Goal: Communication & Community: Answer question/provide support

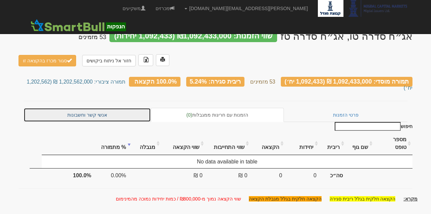
click at [124, 108] on link "אנשי קשר וחשבונות" at bounding box center [87, 115] width 127 height 14
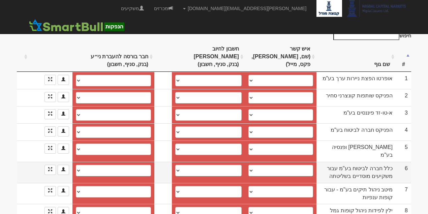
scroll to position [127, 0]
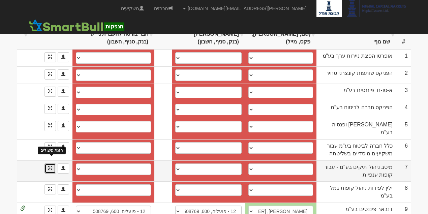
click at [51, 166] on span at bounding box center [50, 168] width 4 height 4
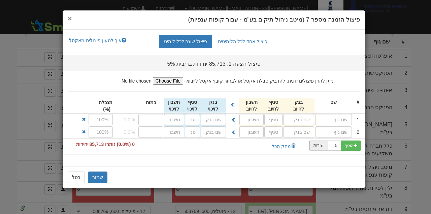
click at [70, 18] on span "×" at bounding box center [70, 18] width 4 height 8
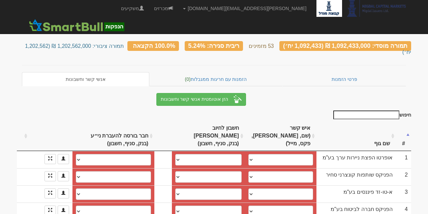
scroll to position [0, 0]
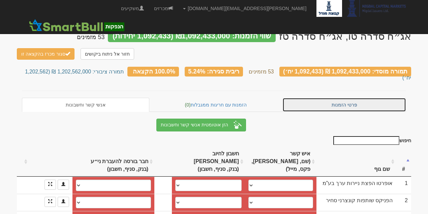
click at [338, 98] on link "פרטי הזמנות" at bounding box center [344, 105] width 124 height 14
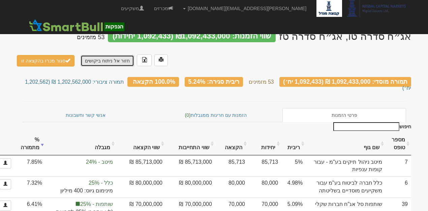
click at [117, 61] on link "חזור אל ניתוח ביקושים" at bounding box center [108, 60] width 54 height 11
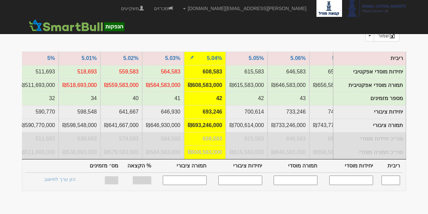
scroll to position [67, 0]
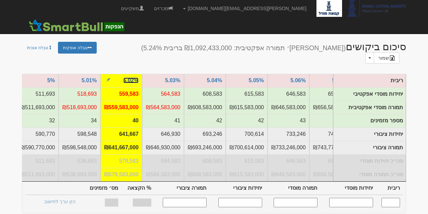
click at [136, 78] on link "5.02%" at bounding box center [130, 81] width 15 height 6
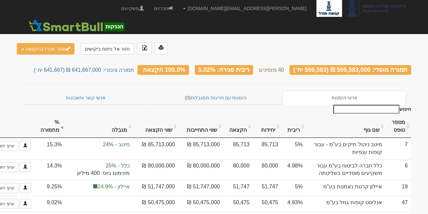
scroll to position [10, 0]
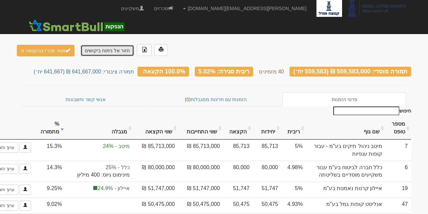
click at [93, 46] on link "חזור אל ניתוח ביקושים" at bounding box center [108, 50] width 54 height 11
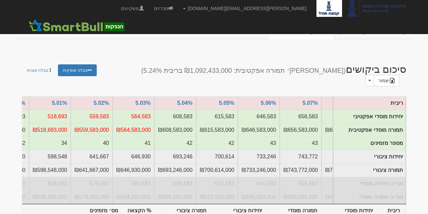
scroll to position [0, -583]
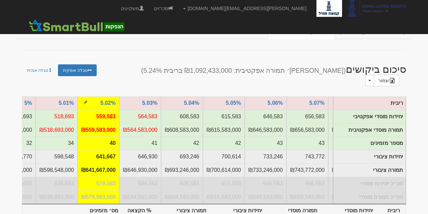
click at [87, 100] on span "button" at bounding box center [85, 102] width 4 height 4
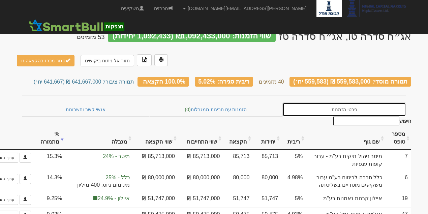
click at [361, 110] on link "פרטי הזמנות" at bounding box center [344, 109] width 124 height 14
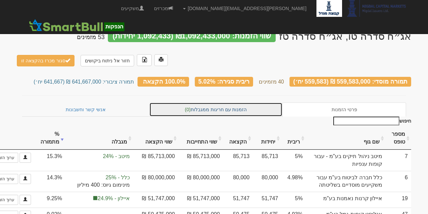
click at [228, 106] on link "הזמנות עם חריגות ממגבלות (0)" at bounding box center [215, 109] width 133 height 14
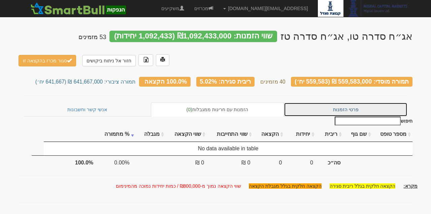
click at [320, 105] on link "פרטי הזמנות" at bounding box center [346, 109] width 124 height 14
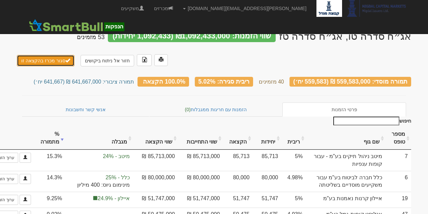
click at [65, 61] on span "button" at bounding box center [67, 60] width 5 height 5
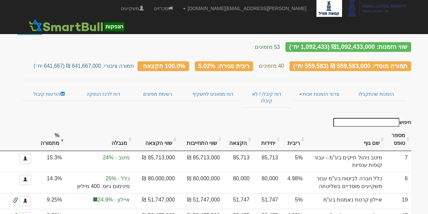
scroll to position [4, 0]
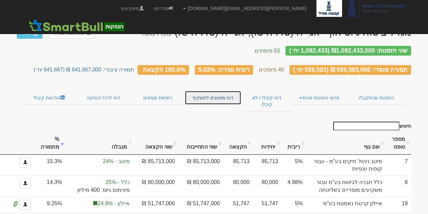
click at [231, 93] on link "דוח מסווגים לתשקיף" at bounding box center [213, 98] width 56 height 14
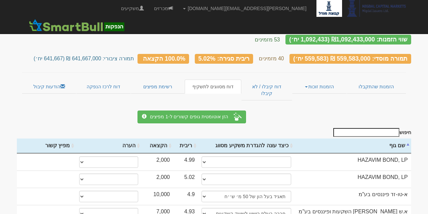
scroll to position [20, 0]
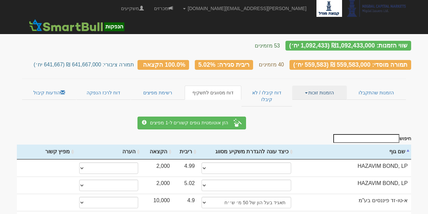
click at [331, 86] on link "הזמנות זוכות" at bounding box center [319, 93] width 54 height 14
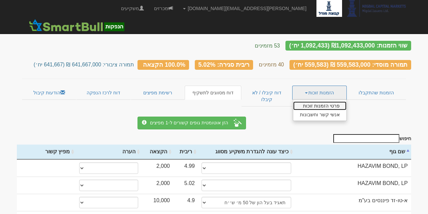
click at [332, 101] on link "פרטי הזמנות זוכות" at bounding box center [319, 105] width 53 height 9
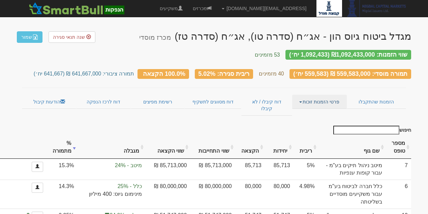
click at [308, 95] on link "פרטי הזמנות זוכות" at bounding box center [319, 102] width 54 height 14
click at [317, 111] on link "אנשי קשר וחשבונות" at bounding box center [319, 115] width 53 height 9
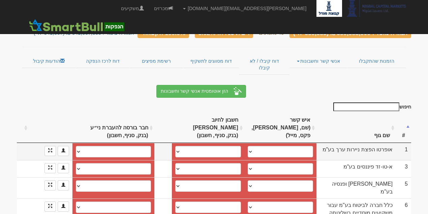
scroll to position [45, 0]
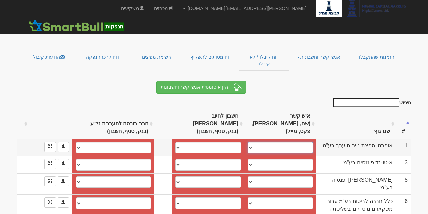
click at [270, 142] on select "[PERSON_NAME], 0522421736, [EMAIL_ADDRESS][DOMAIN_NAME] [PERSON_NAME], 05084619…" at bounding box center [280, 147] width 65 height 11
select select "5877bd1829fc3000113919a7"
click at [255, 142] on select "עמי רזניק, 0522421736, amirasnic@yahoo.com דרור מילר, 0508461948, dror@oportod.…" at bounding box center [280, 147] width 65 height 11
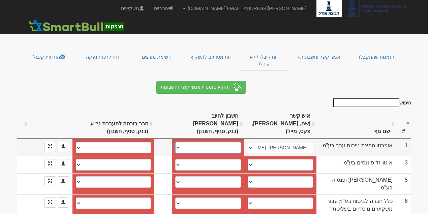
click at [225, 142] on select "דיסקונט, 010, 77252 לאומי (10), 800, 715382/14 לאומי (10), 800, 715382/89 אגוד …" at bounding box center [208, 147] width 66 height 11
click at [230, 142] on select "דיסקונט, 010, 77252 לאומי (10), 800, 715382/14 לאומי (10), 800, 715382/89 אגוד …" at bounding box center [208, 147] width 66 height 11
click at [225, 142] on select "דיסקונט, 010, 77252 לאומי (10), 800, 715382/14 לאומי (10), 800, 715382/89 אגוד …" at bounding box center [208, 147] width 66 height 11
click at [195, 142] on select "דיסקונט, 010, 77252 לאומי (10), 800, 715382/14 לאומי (10), 800, 715382/89 אגוד …" at bounding box center [208, 147] width 66 height 11
select select "new_billing"
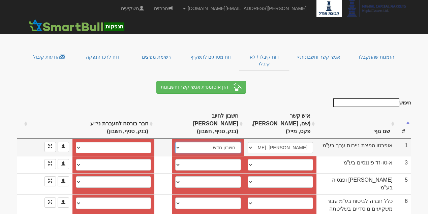
click at [182, 142] on select "דיסקונט, 010, 77252 לאומי (10), 800, 715382/14 לאומי (10), 800, 715382/89 אגוד …" at bounding box center [208, 147] width 66 height 11
select select
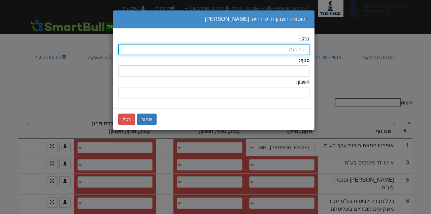
click at [275, 51] on input "בנק:" at bounding box center [213, 49] width 191 height 11
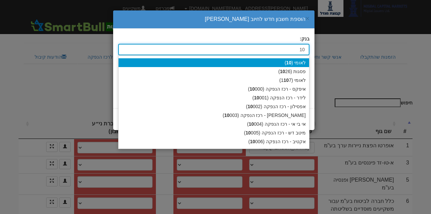
click at [293, 63] on div "לאומי ( 10 )" at bounding box center [214, 62] width 191 height 9
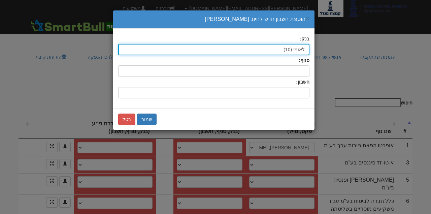
type input "לאומי (10)"
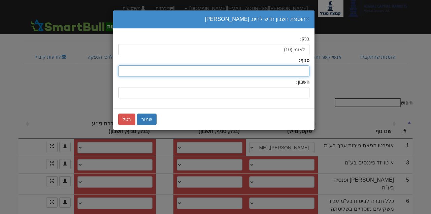
click at [295, 71] on input "סניף:" at bounding box center [213, 70] width 191 height 11
type input "800"
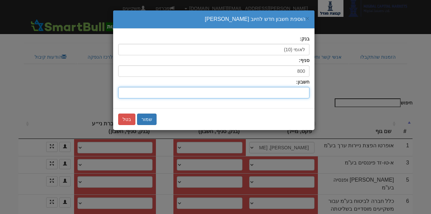
click at [292, 90] on input "חשבון:" at bounding box center [213, 92] width 191 height 11
type input "51755667"
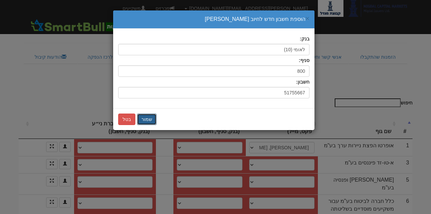
click at [145, 120] on button "שמור" at bounding box center [147, 119] width 20 height 11
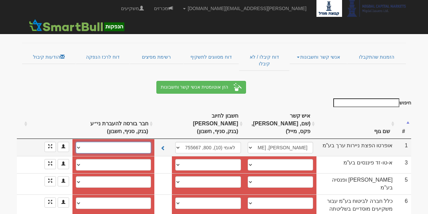
click at [136, 142] on select "דיסקונט, 010, 77252 לאומי (10), 800, 715382/14 אגוד (13), 600, 378024 10, 800, …" at bounding box center [113, 147] width 75 height 11
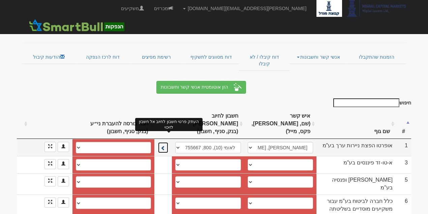
click at [165, 146] on span at bounding box center [163, 148] width 5 height 5
select select "לאומי (10), 800, 51755667"
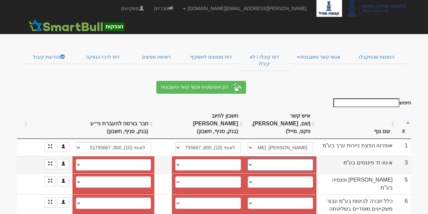
click at [267, 159] on select "שלומי פרידמן, 052-8543027, 15339363631, frshlomi@gmail.com שמעון ועקנין, 054214…" at bounding box center [280, 164] width 65 height 11
select select "56f0fc8e713f4c11003e33ad"
click at [255, 159] on select "שלומי פרידמן, 052-8543027, 15339363631, frshlomi@gmail.com שמעון ועקנין, 054214…" at bounding box center [280, 164] width 65 height 11
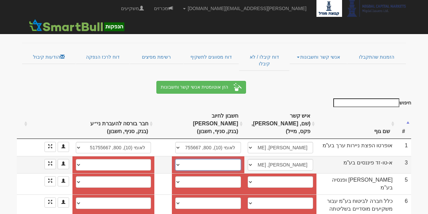
click at [241, 159] on select "דיסקונט, 10, 60562 יובנק, 278, 902195 לאומי (10), 800, 514339/20 פועלים (12), 6…" at bounding box center [208, 164] width 66 height 11
select select "62c70b1f377ba710d958583d"
click at [181, 159] on select "דיסקונט, 10, 60562 יובנק, 278, 902195 לאומי (10), 800, 514339/20 פועלים (12), 6…" at bounding box center [208, 164] width 66 height 11
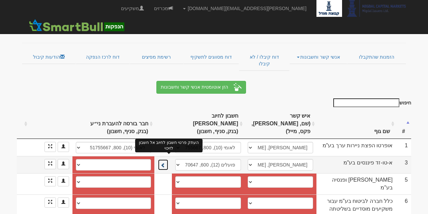
click at [165, 163] on span at bounding box center [163, 165] width 5 height 5
select select "62c70b22377ba710d9585858"
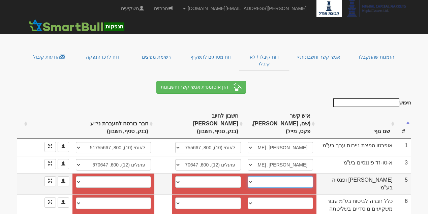
click at [264, 176] on select "אורי קרן , 054-6800966, Lilach.BenTovim@more.co.il ────────── איש קשר חדש" at bounding box center [280, 181] width 65 height 11
click at [282, 176] on select "אורי קרן , 054-6800966, Lilach.BenTovim@more.co.il ────────── איש קשר חדש" at bounding box center [280, 181] width 65 height 11
select select "new_contact"
click at [256, 176] on select "אורי קרן , 054-6800966, Lilach.BenTovim@more.co.il ────────── איש קשר חדש" at bounding box center [280, 181] width 65 height 11
select select
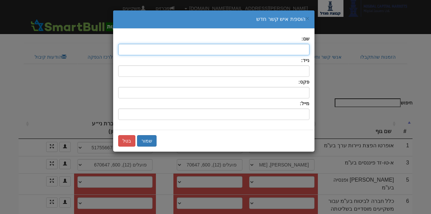
click at [299, 50] on input "text" at bounding box center [213, 49] width 191 height 11
type input "T"
type input "אפרת דלל"
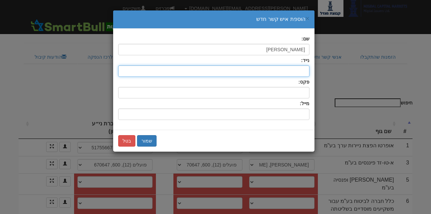
click at [250, 71] on input "text" at bounding box center [213, 70] width 191 height 11
type input "0523983360"
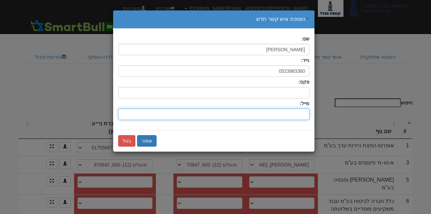
click at [286, 115] on input "שם:" at bounding box center [213, 114] width 191 height 11
type input "ג"
type input "כ"
type input "ק"
type input "[EMAIL_ADDRESS][DOMAIN_NAME]"
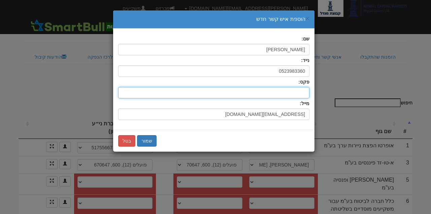
click at [286, 89] on input "text" at bounding box center [213, 92] width 191 height 11
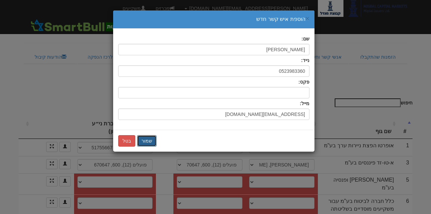
click at [147, 139] on button "שמור" at bounding box center [147, 140] width 20 height 11
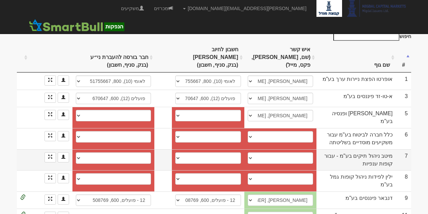
scroll to position [112, 0]
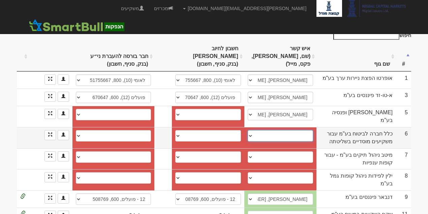
click at [262, 130] on select "קטי ברכה, kettyb@clal-ins.co.il אריק גנל, 054-4409049, arikg@clal-ins.co.il ───…" at bounding box center [280, 135] width 65 height 11
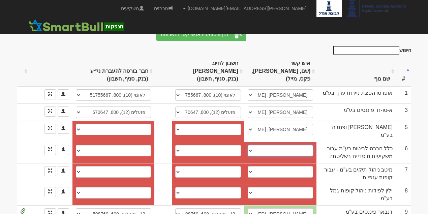
scroll to position [98, 0]
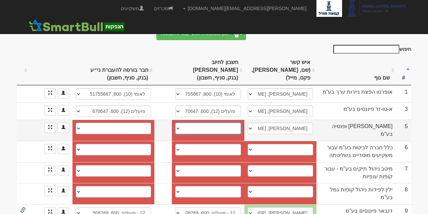
click at [192, 123] on select "חשבון חדש" at bounding box center [208, 128] width 66 height 11
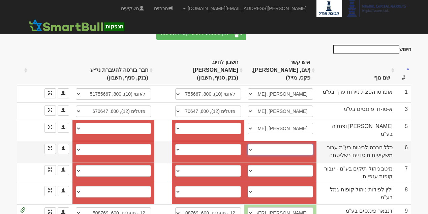
click at [305, 144] on select "קטי ברכה, kettyb@clal-ins.co.il אריק גנל, 054-4409049, arikg@clal-ins.co.il ───…" at bounding box center [280, 149] width 65 height 11
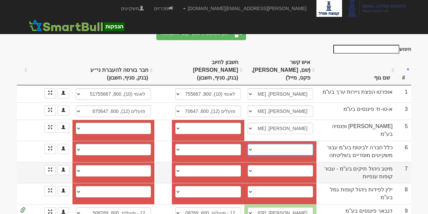
select select "new_contact"
click at [256, 144] on select "קטי ברכה, kettyb@clal-ins.co.il אריק גנל, 054-4409049, arikg@clal-ins.co.il ───…" at bounding box center [280, 149] width 65 height 11
select select
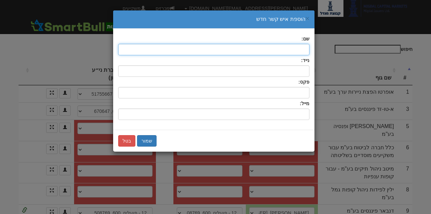
click at [298, 47] on input "text" at bounding box center [213, 49] width 191 height 11
type input "S"
type input "דורון"
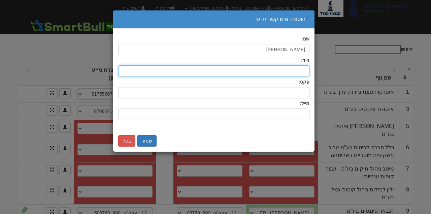
click at [294, 68] on input "text" at bounding box center [213, 70] width 191 height 11
type input "איזקס"
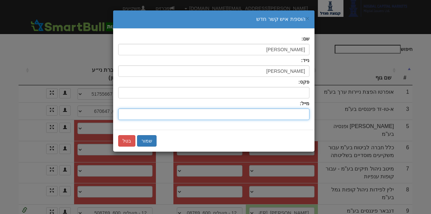
click at [292, 114] on input "שם:" at bounding box center [213, 114] width 191 height 11
type input "ג"
type input "[PERSON_NAME][EMAIL_ADDRESS][DOMAIN_NAME]"
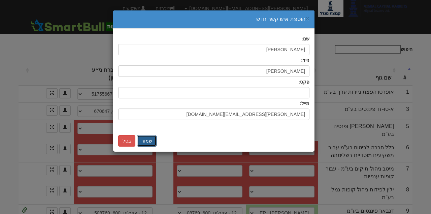
click at [143, 138] on button "שמור" at bounding box center [147, 140] width 20 height 11
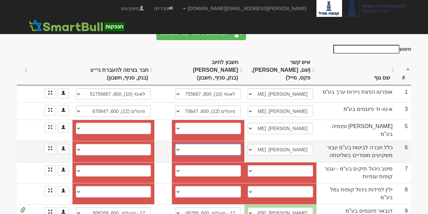
click at [227, 144] on select "חשבון חדש" at bounding box center [208, 149] width 66 height 11
select select "new_billing"
click at [182, 144] on select "חשבון חדש" at bounding box center [208, 149] width 66 height 11
select select
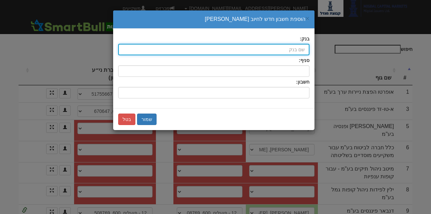
click at [282, 49] on input "בנק:" at bounding box center [213, 49] width 191 height 11
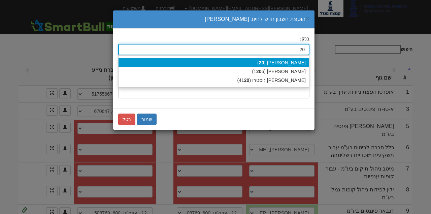
click at [302, 63] on div "מזרחי ( 20 )" at bounding box center [214, 62] width 191 height 9
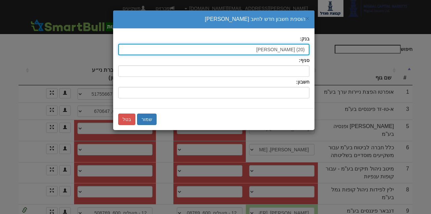
type input "מזרחי (20)"
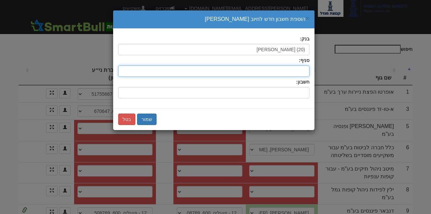
click at [301, 70] on input "סניף:" at bounding box center [213, 70] width 191 height 11
type input "61"
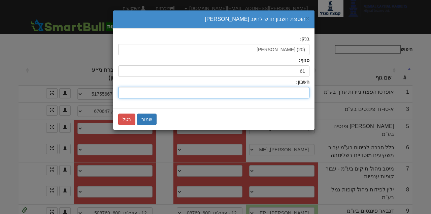
click at [281, 94] on input "חשבון:" at bounding box center [213, 92] width 191 height 11
type input "614566"
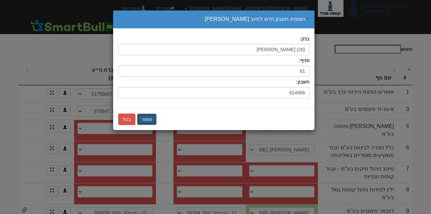
click at [146, 115] on button "שמור" at bounding box center [147, 119] width 20 height 11
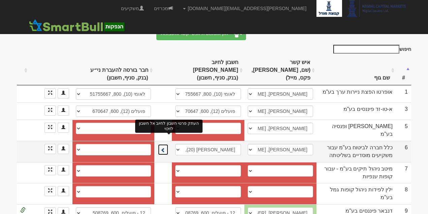
click at [165, 148] on span at bounding box center [163, 150] width 5 height 5
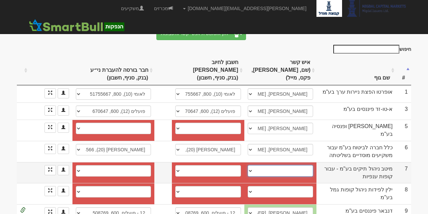
click at [278, 165] on select "────────── איש קשר חדש" at bounding box center [280, 170] width 65 height 11
select select "new_contact"
click at [256, 165] on select "────────── איש קשר חדש" at bounding box center [280, 170] width 65 height 11
select select
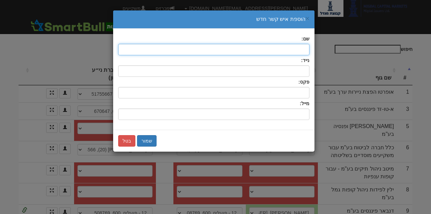
click at [291, 49] on input "text" at bounding box center [213, 49] width 191 height 11
type input "GUU"
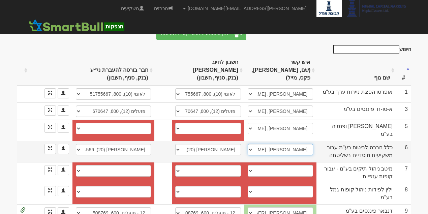
click at [271, 144] on select "קטי ברכה, kettyb@clal-ins.co.il אריק גנל, 054-4409049, arikg@clal-ins.co.il ───…" at bounding box center [280, 149] width 65 height 11
click at [255, 144] on select "קטי ברכה, kettyb@clal-ins.co.il אריק גנל, 054-4409049, arikg@clal-ins.co.il ───…" at bounding box center [280, 149] width 65 height 11
click at [281, 144] on select "קטי ברכה, kettyb@clal-ins.co.il אריק גנל, 054-4409049, arikg@clal-ins.co.il ───…" at bounding box center [280, 149] width 65 height 11
click at [255, 144] on select "קטי ברכה, kettyb@clal-ins.co.il אריק גנל, 054-4409049, arikg@clal-ins.co.il ───…" at bounding box center [280, 149] width 65 height 11
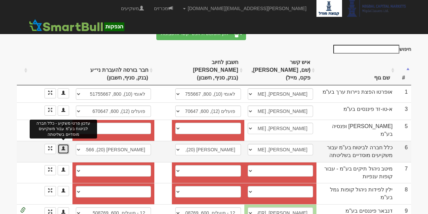
click at [63, 146] on span at bounding box center [63, 148] width 4 height 4
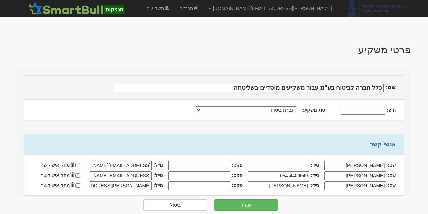
click at [206, 185] on input "פקס:" at bounding box center [199, 185] width 62 height 9
drag, startPoint x: 292, startPoint y: 184, endPoint x: 335, endPoint y: 184, distance: 42.8
click at [335, 184] on div "שם: דורון נייד: איזקס" at bounding box center [210, 185] width 372 height 10
click at [351, 185] on input "דורון" at bounding box center [355, 185] width 62 height 9
type input "[PERSON_NAME]"
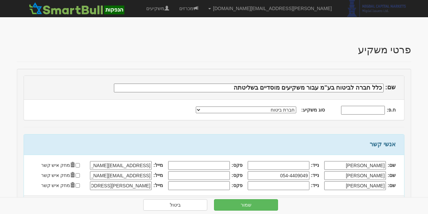
click at [295, 185] on input "נייד:" at bounding box center [279, 185] width 62 height 9
type input "0544661158"
click at [248, 206] on button "שמור" at bounding box center [246, 204] width 64 height 11
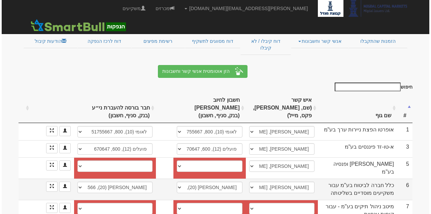
scroll to position [90, 0]
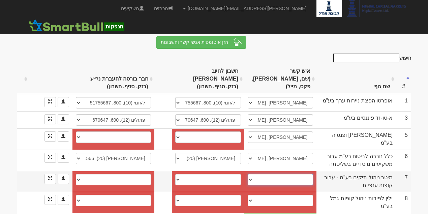
click at [270, 174] on select "────────── איש קשר חדש" at bounding box center [280, 179] width 65 height 11
select select "new_contact"
click at [256, 174] on select "────────── איש קשר חדש" at bounding box center [280, 179] width 65 height 11
select select
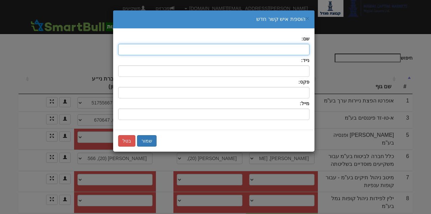
click at [300, 51] on input "text" at bounding box center [213, 49] width 191 height 11
type input "עודד מנגר"
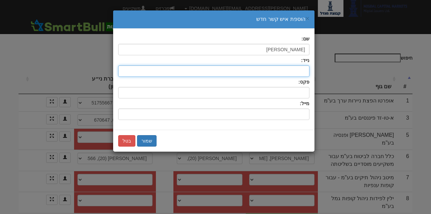
click at [289, 70] on input "text" at bounding box center [213, 70] width 191 height 11
type input "0544355480"
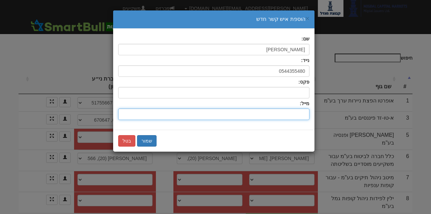
click at [289, 115] on input "שם:" at bounding box center [213, 114] width 191 height 11
type input "ODEDM@MTDS.CO.IL"
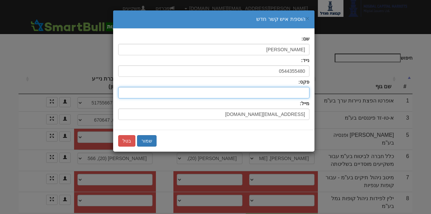
click at [293, 94] on input "text" at bounding box center [213, 92] width 191 height 11
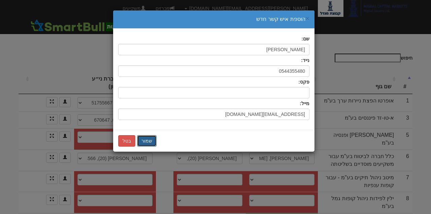
click at [150, 142] on button "שמור" at bounding box center [147, 140] width 20 height 11
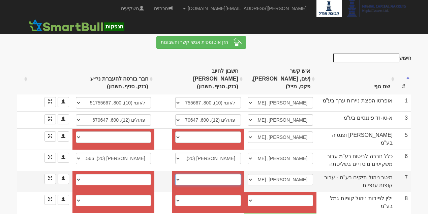
click at [227, 174] on select "חשבון חדש" at bounding box center [208, 179] width 66 height 11
click at [53, 174] on link at bounding box center [49, 179] width 11 height 10
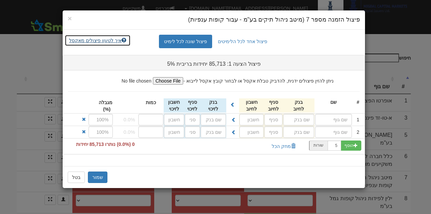
click at [121, 42] on link "איך לטעון פיצולים מאקסל" at bounding box center [98, 40] width 66 height 11
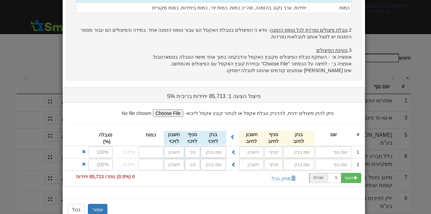
scroll to position [0, 0]
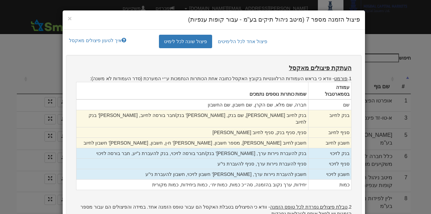
click at [347, 110] on td "בנק לחיוב" at bounding box center [330, 118] width 43 height 17
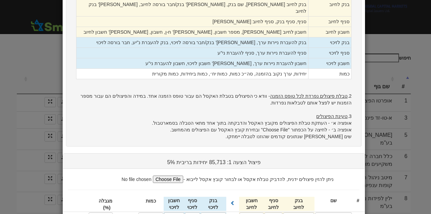
scroll to position [177, 0]
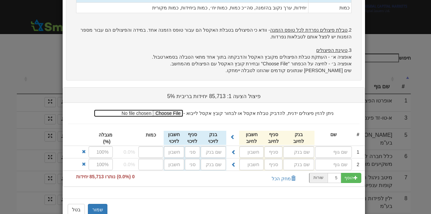
click at [183, 110] on input "file" at bounding box center [138, 113] width 89 height 7
type input "C:\fakepath\הזמנות לסמארטבול.xlsx"
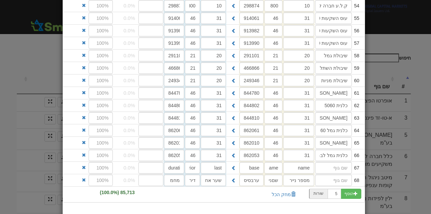
scroll to position [985, 0]
click at [86, 177] on span at bounding box center [84, 179] width 4 height 4
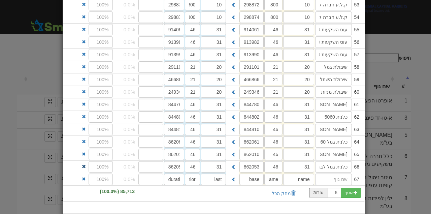
click at [86, 177] on span at bounding box center [84, 179] width 4 height 4
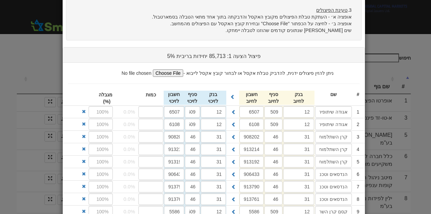
scroll to position [219, 0]
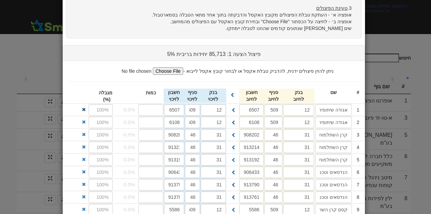
click at [86, 108] on span at bounding box center [84, 110] width 4 height 4
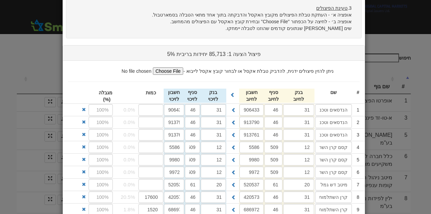
click at [86, 108] on span at bounding box center [84, 110] width 4 height 4
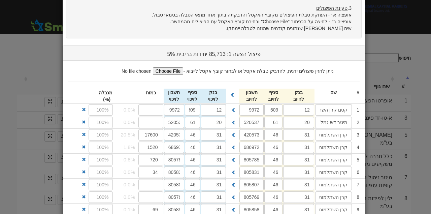
click at [86, 108] on span at bounding box center [84, 110] width 4 height 4
click at [86, 157] on span at bounding box center [84, 159] width 4 height 4
click at [86, 170] on span at bounding box center [84, 172] width 4 height 4
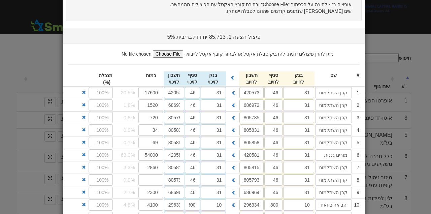
scroll to position [286, 0]
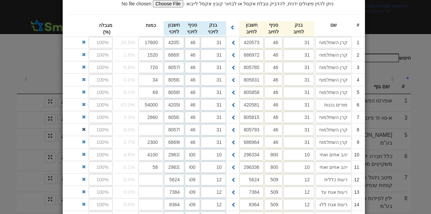
click at [84, 127] on span at bounding box center [84, 129] width 4 height 4
click at [86, 165] on span at bounding box center [84, 167] width 4 height 4
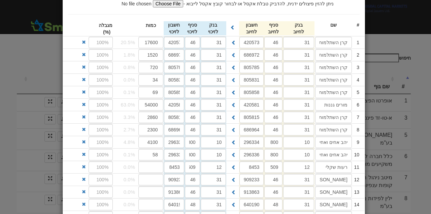
click at [86, 165] on span at bounding box center [84, 167] width 4 height 4
click at [84, 177] on span at bounding box center [84, 179] width 4 height 4
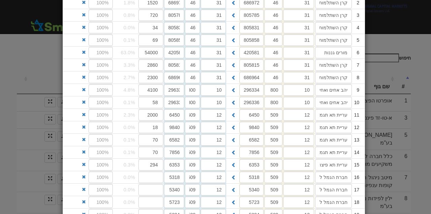
scroll to position [354, 0]
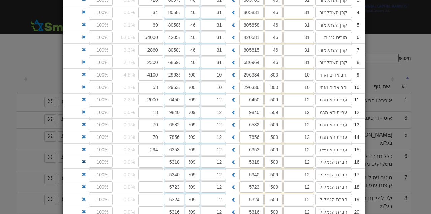
click at [85, 160] on span at bounding box center [84, 162] width 4 height 4
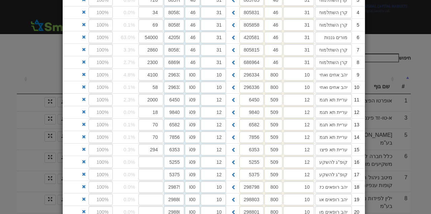
click at [85, 160] on span at bounding box center [84, 162] width 4 height 4
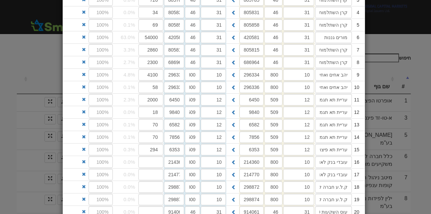
click at [85, 160] on span at bounding box center [84, 162] width 4 height 4
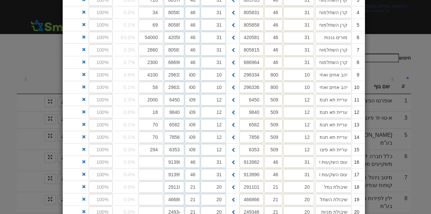
click at [85, 160] on span at bounding box center [84, 162] width 4 height 4
click at [85, 172] on span at bounding box center [84, 174] width 4 height 4
click at [85, 160] on span at bounding box center [84, 162] width 4 height 4
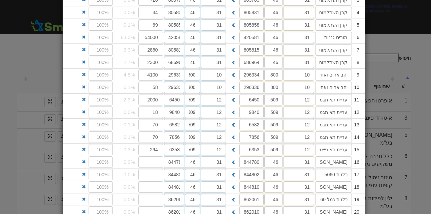
click at [85, 160] on span at bounding box center [84, 162] width 4 height 4
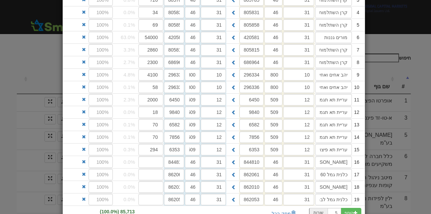
click at [85, 160] on span at bounding box center [84, 162] width 4 height 4
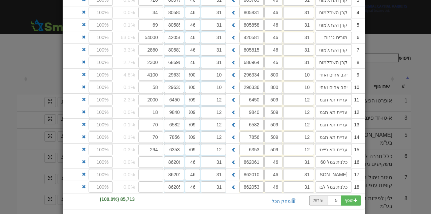
click at [85, 160] on span at bounding box center [84, 162] width 4 height 4
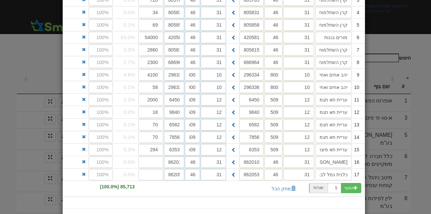
click at [85, 160] on span at bounding box center [84, 162] width 4 height 4
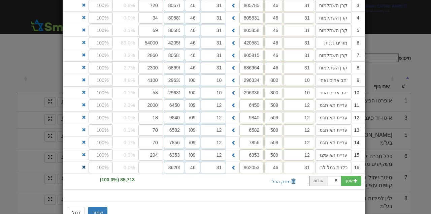
click at [86, 165] on span at bounding box center [84, 167] width 4 height 4
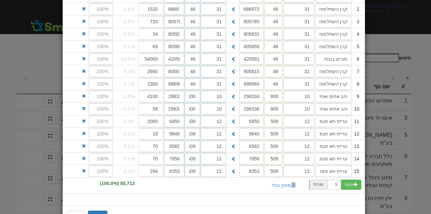
scroll to position [336, 0]
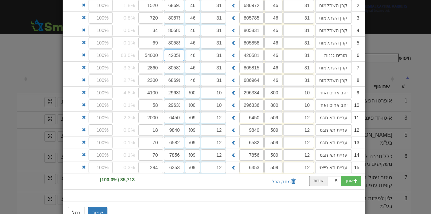
click at [173, 50] on input "420581" at bounding box center [174, 55] width 20 height 11
click at [176, 50] on input "420581" at bounding box center [174, 55] width 20 height 11
click at [164, 202] on div "שמור בטל" at bounding box center [214, 213] width 303 height 22
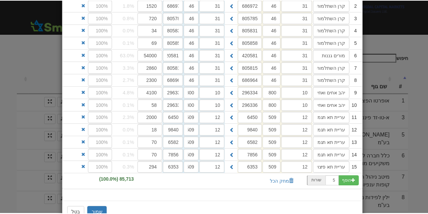
scroll to position [0, 0]
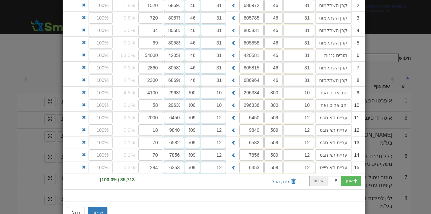
click at [183, 174] on div "הוסף 5 שורות" at bounding box center [214, 182] width 302 height 16
click at [175, 162] on input "6353" at bounding box center [174, 167] width 20 height 11
click at [101, 207] on button "שמור" at bounding box center [98, 212] width 20 height 11
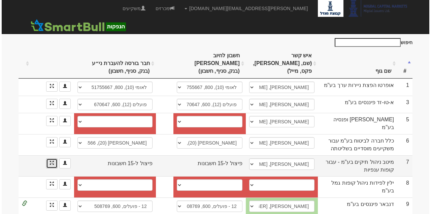
scroll to position [135, 0]
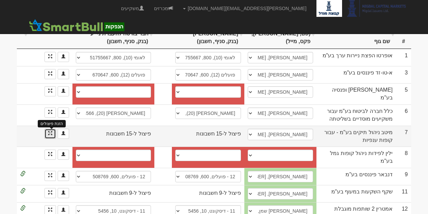
click at [52, 131] on span at bounding box center [50, 133] width 4 height 4
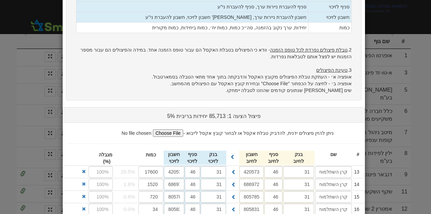
scroll to position [0, 0]
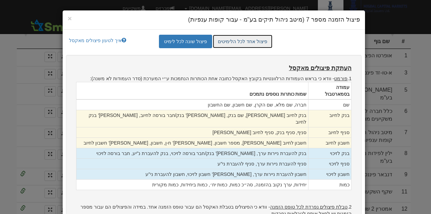
click at [253, 42] on link "פיצול אחד לכל הלימיטים" at bounding box center [243, 41] width 60 height 13
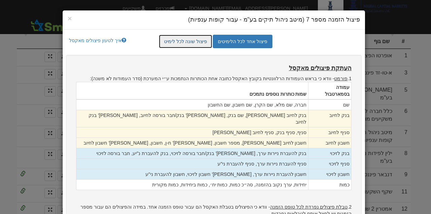
click at [201, 43] on link "פיצול שונה לכל לימיט" at bounding box center [186, 41] width 54 height 13
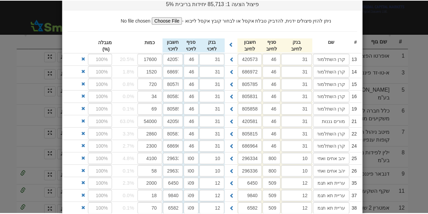
scroll to position [336, 0]
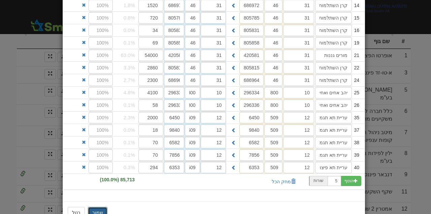
click at [92, 207] on button "שמור" at bounding box center [98, 212] width 20 height 11
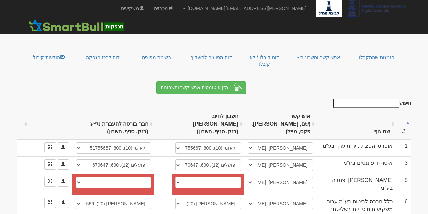
scroll to position [45, 0]
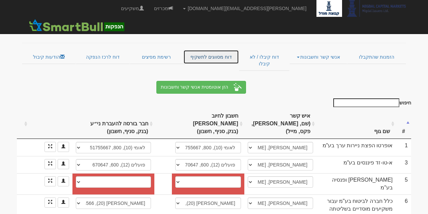
click at [209, 53] on link "דוח מסווגים לתשקיף" at bounding box center [211, 57] width 56 height 14
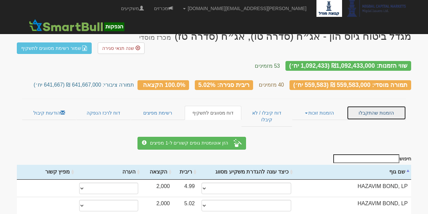
click at [388, 106] on link "הזמנות שהתקבלו" at bounding box center [376, 113] width 59 height 14
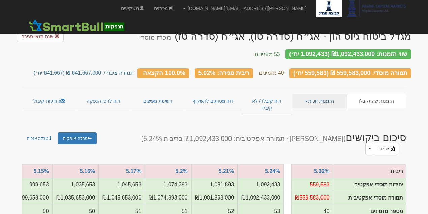
click at [314, 97] on link "הזמנות זוכות" at bounding box center [319, 101] width 54 height 14
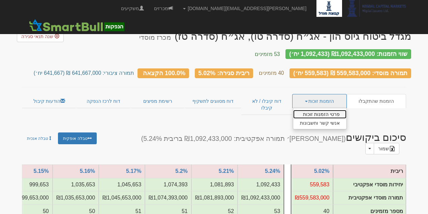
click at [320, 110] on link "פרטי הזמנות זוכות" at bounding box center [319, 114] width 53 height 9
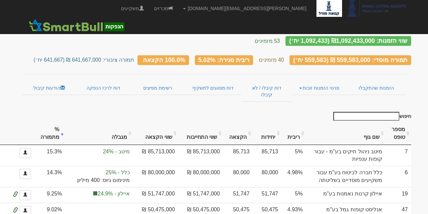
scroll to position [67, 0]
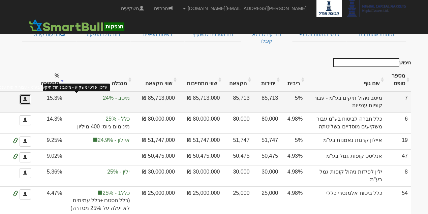
click at [27, 97] on span at bounding box center [25, 99] width 4 height 4
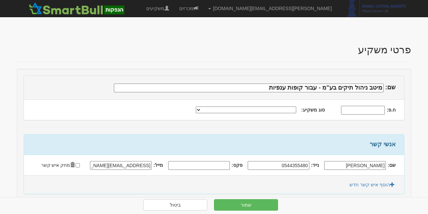
click at [235, 40] on div "פרטי משקיע" at bounding box center [214, 49] width 394 height 25
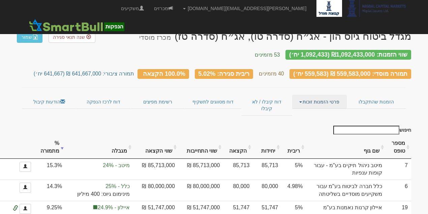
click at [304, 95] on link "פרטי הזמנות זוכות" at bounding box center [319, 102] width 54 height 14
click at [321, 111] on link "אנשי קשר וחשבונות" at bounding box center [319, 115] width 53 height 9
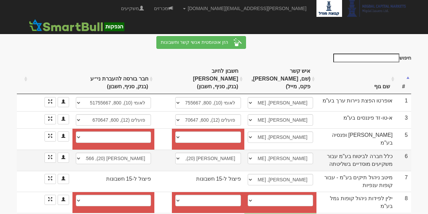
scroll to position [90, 0]
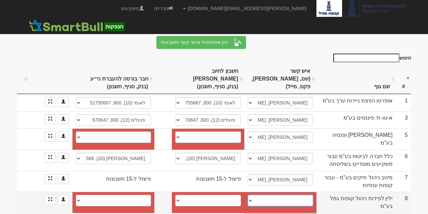
click at [269, 195] on select "[PERSON_NAME], 050-8781082, [EMAIL_ADDRESS][DOMAIN_NAME] [PERSON_NAME]/ [PERSON…" at bounding box center [280, 200] width 65 height 11
select select "new_contact"
click at [256, 195] on select "[PERSON_NAME], 050-8781082, [EMAIL_ADDRESS][DOMAIN_NAME] [PERSON_NAME]/ [PERSON…" at bounding box center [280, 200] width 65 height 11
select select
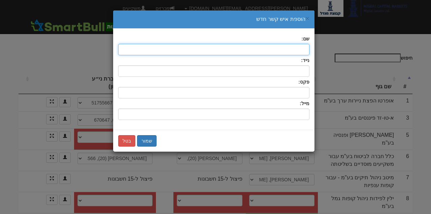
click at [293, 50] on input "text" at bounding box center [213, 49] width 191 height 11
type input "[PERSON_NAME]"
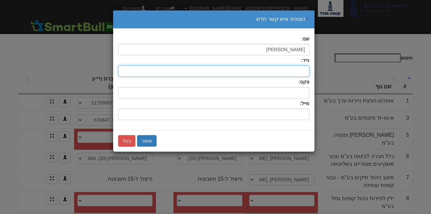
click at [281, 69] on input "text" at bounding box center [213, 70] width 191 height 11
click at [287, 70] on input "054-2263599" at bounding box center [213, 70] width 191 height 11
type input "0542263599"
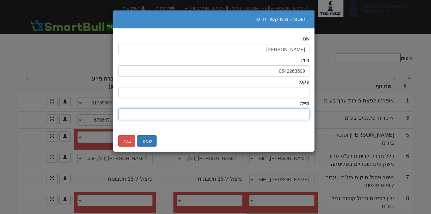
click at [292, 119] on input "שם:" at bounding box center [213, 114] width 191 height 11
type input "י"
type input "[EMAIL_ADDRESS][DOMAIN_NAME]"
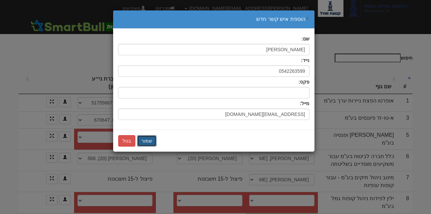
click at [146, 142] on button "שמור" at bounding box center [147, 140] width 20 height 11
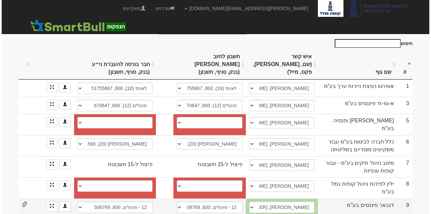
scroll to position [112, 0]
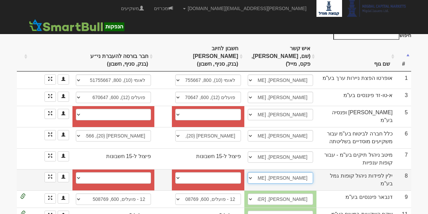
click at [287, 172] on select "[PERSON_NAME], 050-8781082, [EMAIL_ADDRESS][DOMAIN_NAME] [PERSON_NAME]/ [PERSON…" at bounding box center [280, 177] width 65 height 11
click at [238, 172] on select "לאומי, 800, 214950/99 חשבון חדש" at bounding box center [208, 177] width 66 height 11
click at [51, 175] on span at bounding box center [50, 177] width 4 height 4
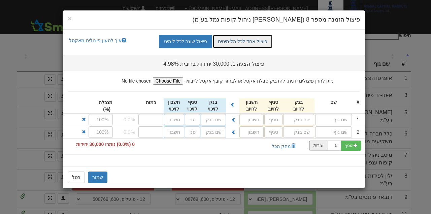
click at [255, 41] on link "פיצול אחד לכל הלימיטים" at bounding box center [243, 41] width 60 height 13
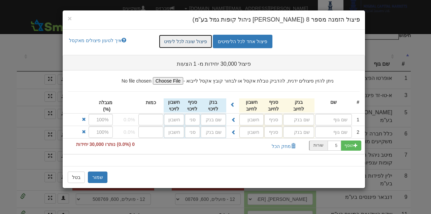
click at [204, 41] on link "פיצול שונה לכל לימיט" at bounding box center [186, 41] width 54 height 13
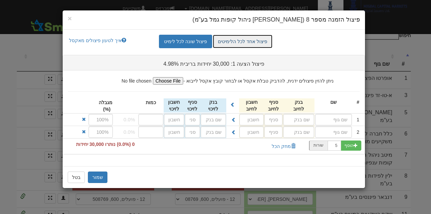
click at [243, 40] on link "פיצול אחד לכל הלימיטים" at bounding box center [243, 41] width 60 height 13
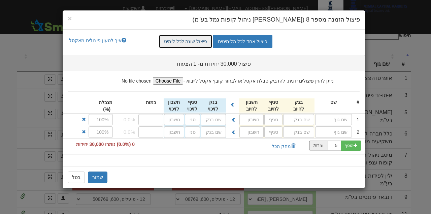
click at [211, 37] on link "פיצול שונה לכל לימיט" at bounding box center [186, 41] width 54 height 13
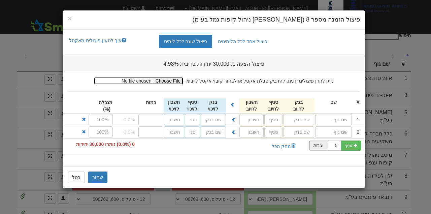
click at [165, 78] on input "file" at bounding box center [138, 80] width 89 height 7
type input "C:\fakepath\קובץ פיצול - מגדל הון אגח טו + טז - ילין לפידות נ.קופות גמל.xlsx"
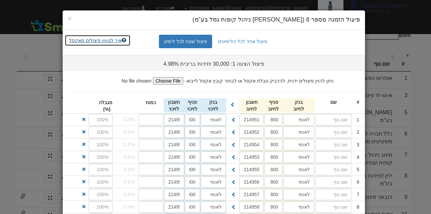
click at [99, 39] on link "איך לטעון פיצולים מאקסל" at bounding box center [98, 40] width 66 height 11
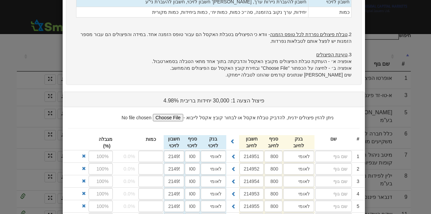
scroll to position [202, 0]
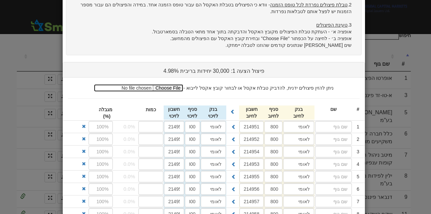
click at [174, 84] on input "file" at bounding box center [138, 87] width 89 height 7
type input "C:\fakepath\פיצולים לסמארטבול.xlsx"
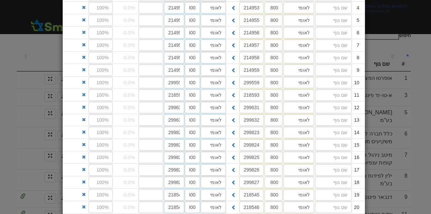
scroll to position [359, 0]
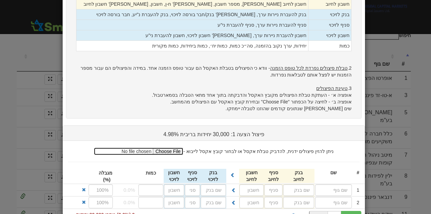
click at [183, 148] on input "file" at bounding box center [138, 151] width 89 height 7
type input "C:\fakepath\פיצולים לסמארטבול.xlsx"
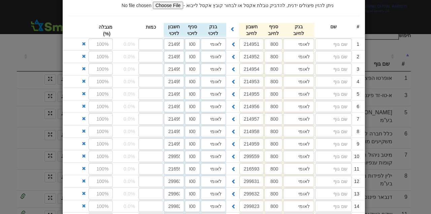
scroll to position [364, 0]
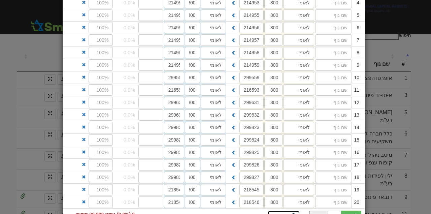
click at [292, 214] on span "button" at bounding box center [293, 216] width 5 height 5
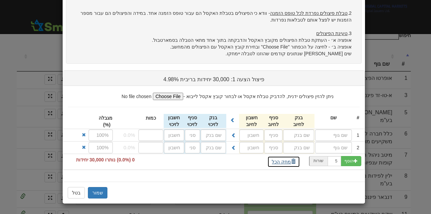
scroll to position [143, 0]
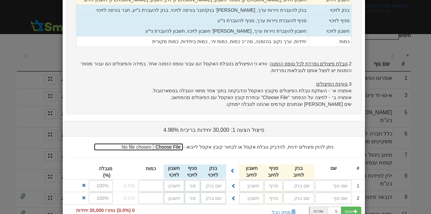
click at [172, 143] on input "file" at bounding box center [138, 146] width 89 height 7
type input "C:\fakepath\פיצולים לסמארטבול.xlsx"
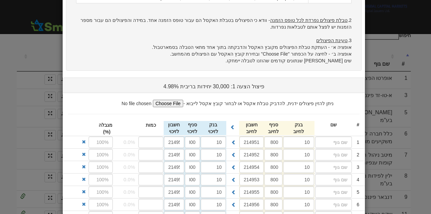
scroll to position [188, 0]
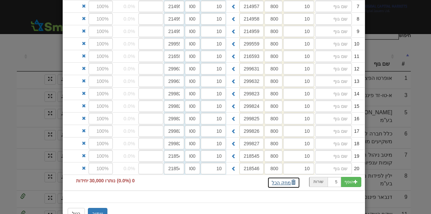
click at [281, 177] on button "מחק הכל" at bounding box center [284, 182] width 33 height 11
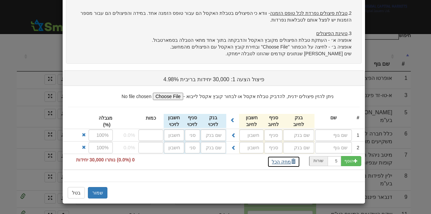
scroll to position [177, 0]
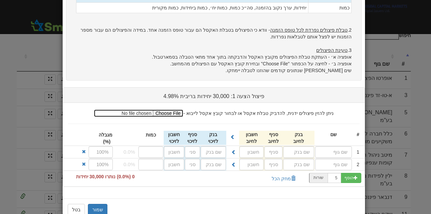
click at [182, 110] on input "file" at bounding box center [138, 113] width 89 height 7
type input "C:\fakepath\פיצולים לסמארטבול.xlsx"
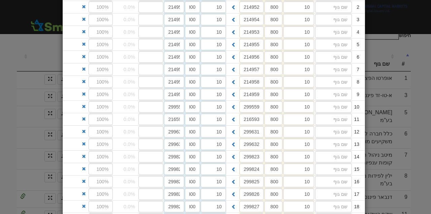
scroll to position [397, 0]
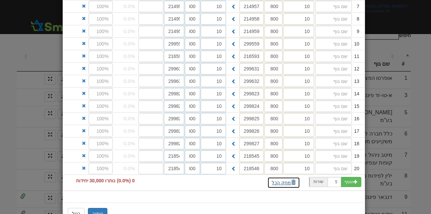
click at [286, 177] on button "מחק הכל" at bounding box center [284, 182] width 33 height 11
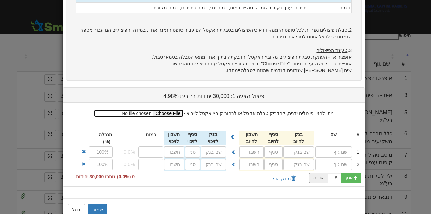
click at [175, 110] on input "file" at bounding box center [138, 113] width 89 height 7
type input "C:\fakepath\פיצולים לסמארטבול.xlsx"
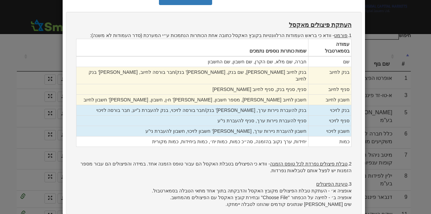
scroll to position [0, 0]
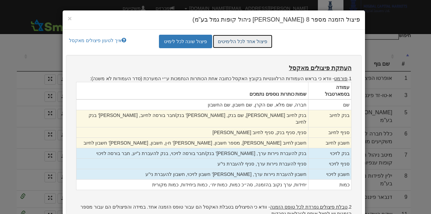
click at [240, 42] on link "פיצול אחד לכל הלימיטים" at bounding box center [243, 41] width 60 height 13
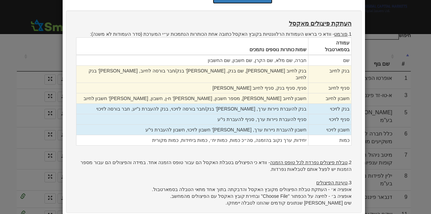
scroll to position [177, 0]
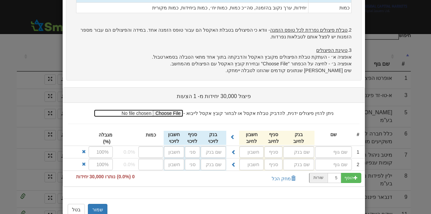
click at [177, 110] on input "file" at bounding box center [138, 113] width 89 height 7
type input "C:\fakepath\פיצולים לסמארטבול.xlsx"
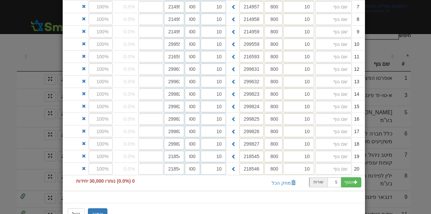
scroll to position [397, 0]
click at [288, 177] on button "מחק הכל" at bounding box center [284, 182] width 33 height 11
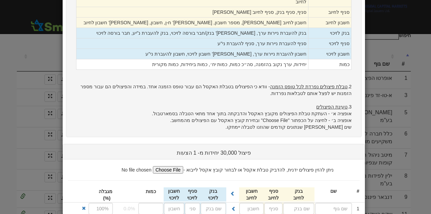
scroll to position [20, 0]
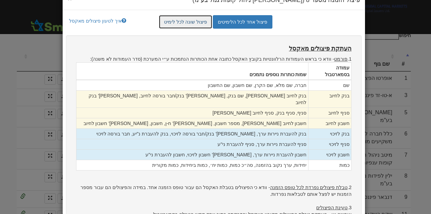
click at [189, 20] on link "פיצול שונה לכל לימיט" at bounding box center [186, 21] width 54 height 13
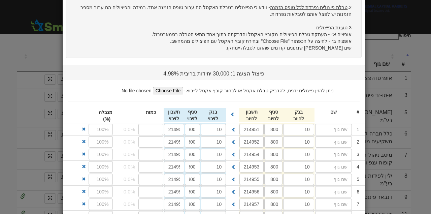
scroll to position [379, 0]
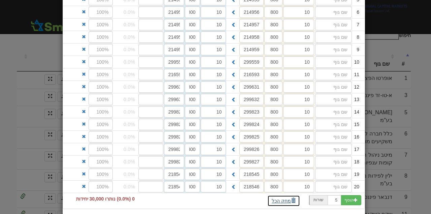
click at [290, 195] on button "מחק הכל" at bounding box center [284, 200] width 33 height 11
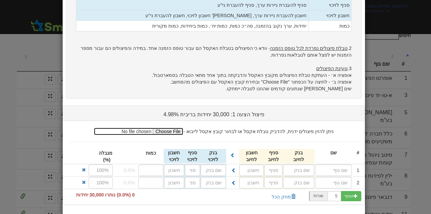
click at [171, 128] on input "file" at bounding box center [138, 131] width 89 height 7
type input "C:\fakepath\פיצולים לסמארטבול.xlsx"
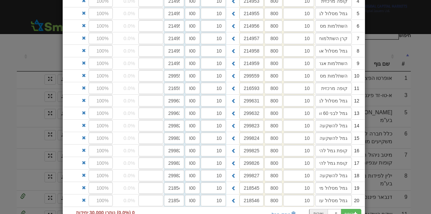
scroll to position [397, 0]
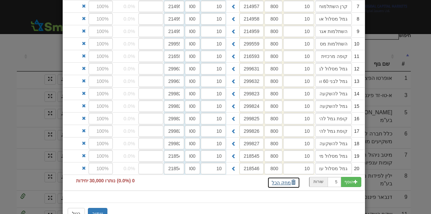
click at [288, 177] on button "מחק הכל" at bounding box center [284, 182] width 33 height 11
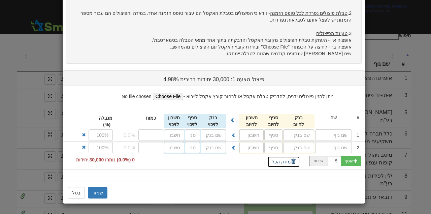
scroll to position [177, 0]
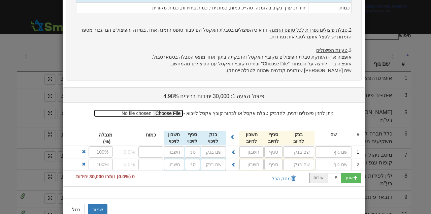
click at [179, 110] on input "file" at bounding box center [138, 113] width 89 height 7
type input "C:\fakepath\פיצולים לסמארטבול.xlsx"
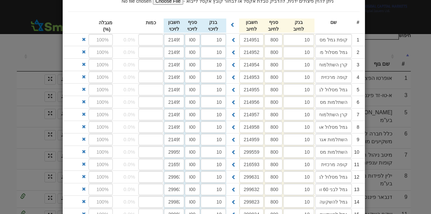
scroll to position [397, 0]
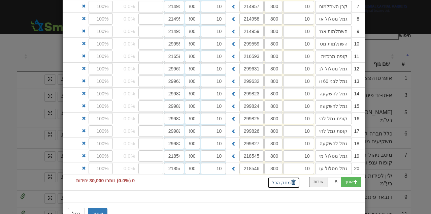
drag, startPoint x: 291, startPoint y: 162, endPoint x: 282, endPoint y: 161, distance: 8.9
click at [291, 177] on button "מחק הכל" at bounding box center [284, 182] width 33 height 11
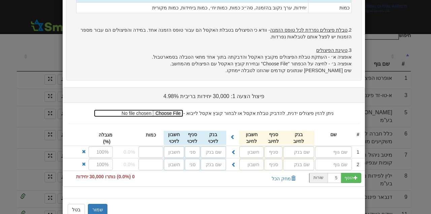
click at [176, 110] on input "file" at bounding box center [138, 113] width 89 height 7
type input "C:\fakepath\פיצולים לסמארטבול.xlsx"
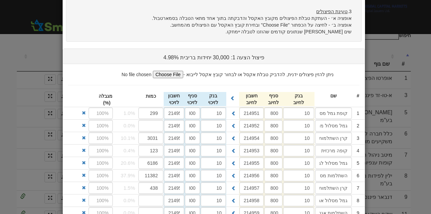
scroll to position [195, 0]
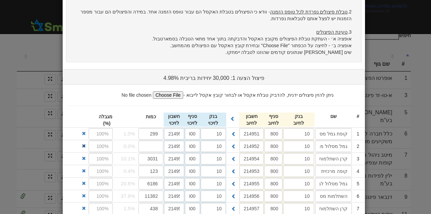
click at [84, 144] on span at bounding box center [84, 146] width 4 height 4
click at [86, 206] on span at bounding box center [84, 208] width 4 height 4
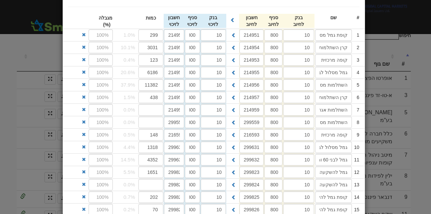
scroll to position [307, 0]
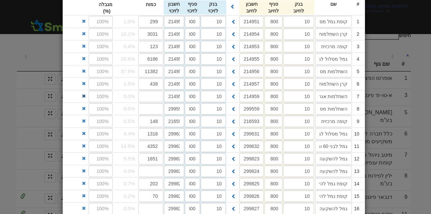
click at [86, 94] on span at bounding box center [84, 96] width 4 height 4
click at [84, 144] on span at bounding box center [84, 146] width 4 height 4
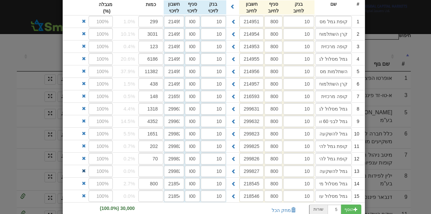
click at [85, 169] on span at bounding box center [84, 171] width 4 height 4
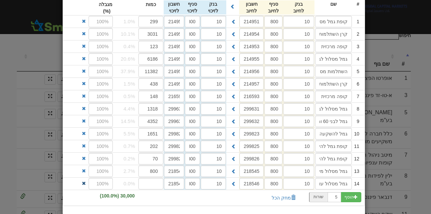
click at [85, 181] on span at bounding box center [84, 183] width 4 height 4
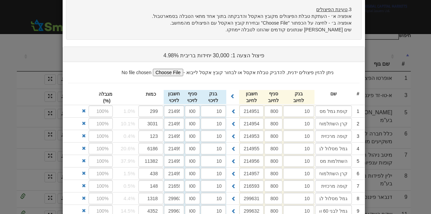
scroll to position [240, 0]
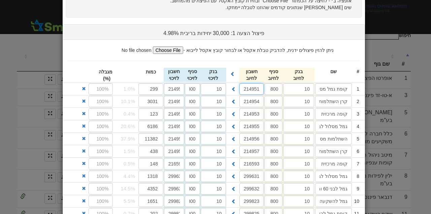
click at [254, 83] on input "214951/97" at bounding box center [252, 88] width 25 height 11
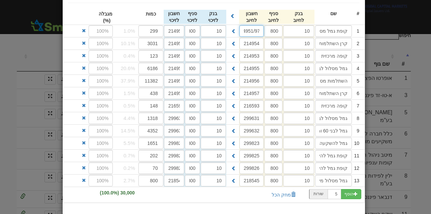
scroll to position [307, 0]
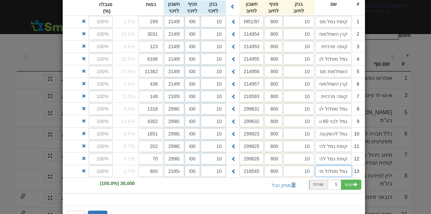
click at [333, 165] on input "גמל מסלול משולב סחיר" at bounding box center [333, 170] width 37 height 11
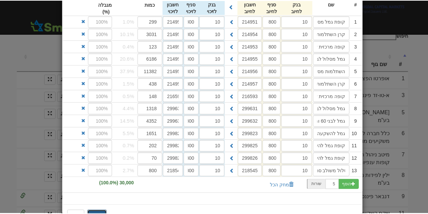
scroll to position [0, 0]
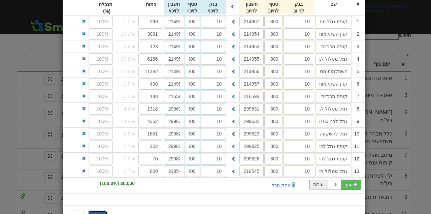
click at [91, 211] on button "שמור" at bounding box center [98, 216] width 20 height 11
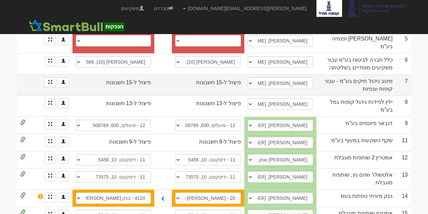
scroll to position [270, 0]
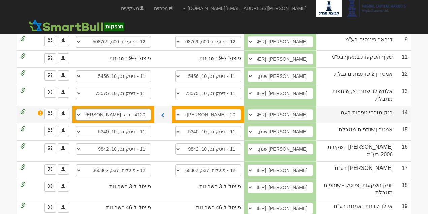
click at [94, 109] on select "4120 - בנק מזרחי טפחות בע"מ - נוסטרו, 80, 943365 חשבון חדש" at bounding box center [113, 114] width 75 height 11
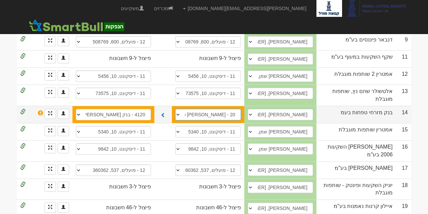
click at [195, 109] on select "20 - מזרחי טפחות, 80, 943365 חשבון חדש" at bounding box center [208, 114] width 66 height 11
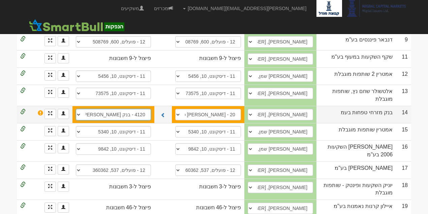
click at [143, 109] on select "4120 - בנק מזרחי טפחות בע"מ - נוסטרו, 80, 943365 חשבון חדש" at bounding box center [113, 114] width 75 height 11
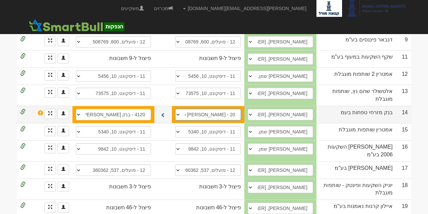
click at [189, 109] on select "20 - מזרחי טפחות, 80, 943365 חשבון חדש" at bounding box center [208, 114] width 66 height 11
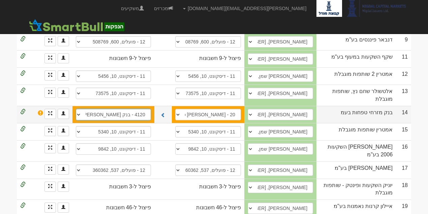
click at [151, 109] on select "4120 - בנק מזרחי טפחות בע"מ - נוסטרו, 80, 943365 חשבון חדש" at bounding box center [113, 114] width 75 height 11
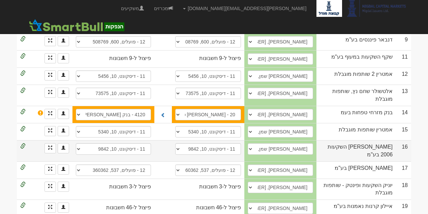
click at [169, 140] on td at bounding box center [163, 150] width 18 height 21
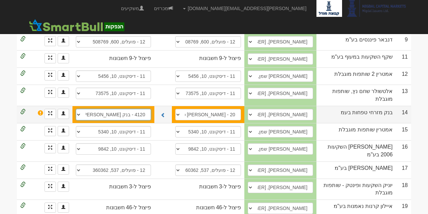
click at [150, 109] on select "4120 - בנק מזרחי טפחות בע"מ - נוסטרו, 80, 943365 חשבון חדש" at bounding box center [113, 114] width 75 height 11
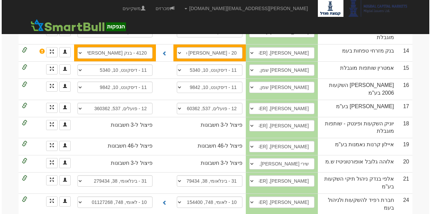
scroll to position [334, 0]
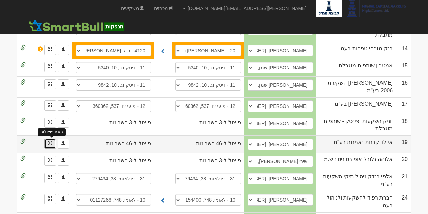
click at [52, 141] on span at bounding box center [50, 143] width 4 height 4
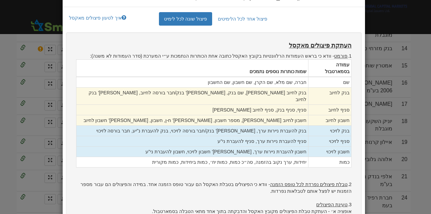
scroll to position [22, 0]
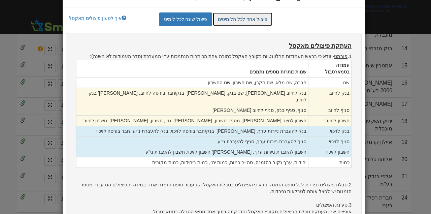
click at [241, 18] on link "פיצול אחד לכל הלימיטים" at bounding box center [243, 18] width 60 height 13
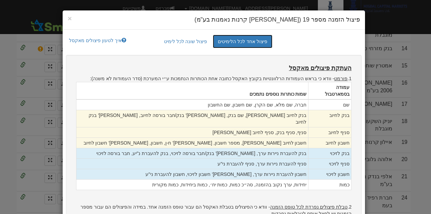
scroll to position [0, 0]
click at [70, 18] on span "×" at bounding box center [70, 18] width 4 height 8
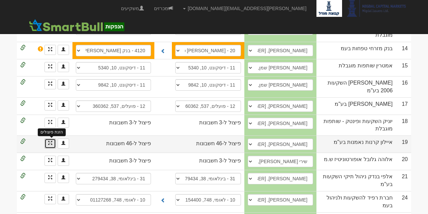
click at [51, 141] on span at bounding box center [50, 143] width 4 height 4
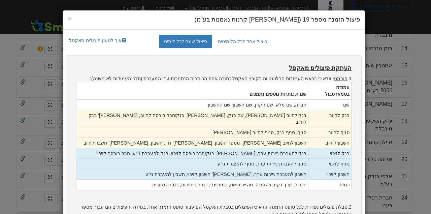
click at [73, 16] on h4 "פיצול הזמנה מספר 19 (איילון קרנות נאמנות בע"מ)" at bounding box center [214, 20] width 293 height 9
click at [72, 17] on span "×" at bounding box center [70, 18] width 4 height 8
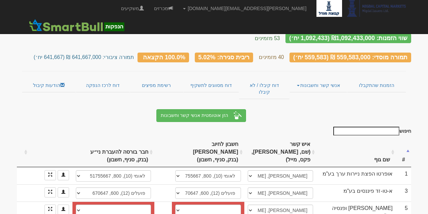
scroll to position [45, 0]
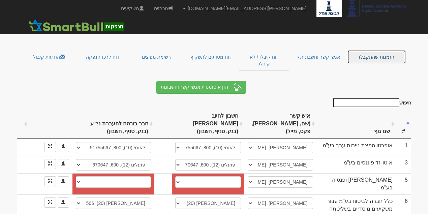
click at [355, 51] on link "הזמנות שהתקבלו" at bounding box center [376, 57] width 59 height 14
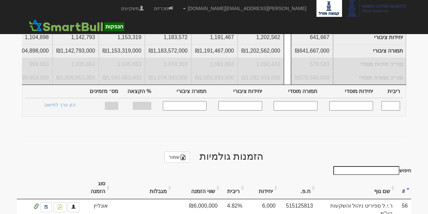
scroll to position [292, 0]
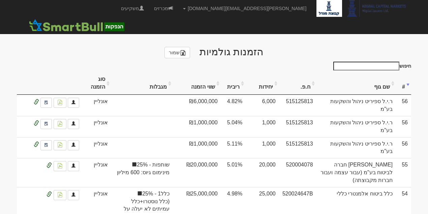
click at [105, 72] on th "סוג הזמנה" at bounding box center [97, 83] width 29 height 23
click at [107, 72] on th "סוג הזמנה" at bounding box center [97, 83] width 29 height 23
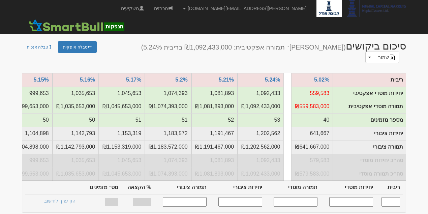
scroll to position [45, 0]
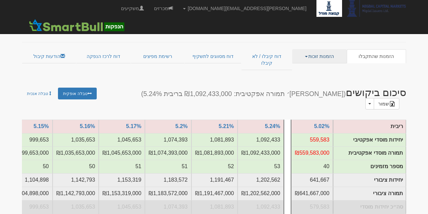
click at [328, 52] on link "הזמנות זוכות" at bounding box center [319, 56] width 54 height 14
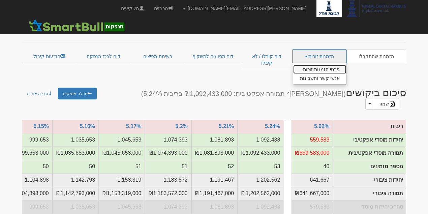
click at [330, 65] on link "פרטי הזמנות זוכות" at bounding box center [319, 69] width 53 height 9
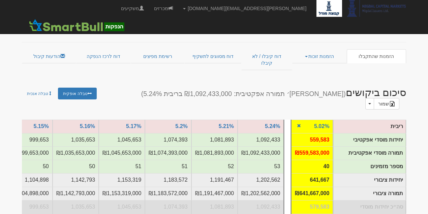
scroll to position [45, 0]
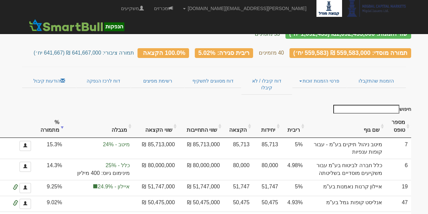
scroll to position [67, 0]
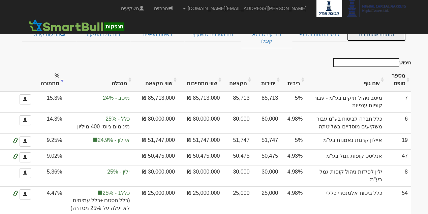
click at [367, 34] on link "הזמנות שהתקבלו" at bounding box center [376, 34] width 59 height 14
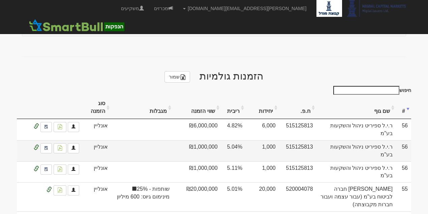
scroll to position [270, 0]
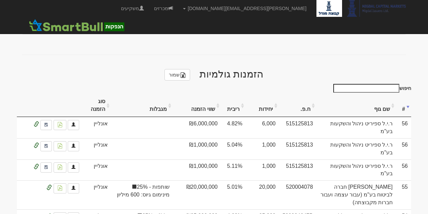
click at [107, 94] on th "סוג הזמנה" at bounding box center [97, 105] width 29 height 23
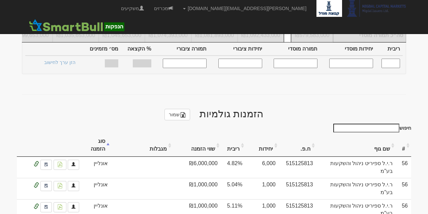
scroll to position [224, 0]
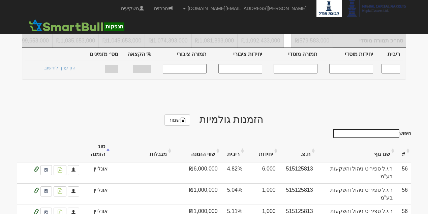
click at [108, 140] on th "סוג הזמנה" at bounding box center [97, 151] width 29 height 23
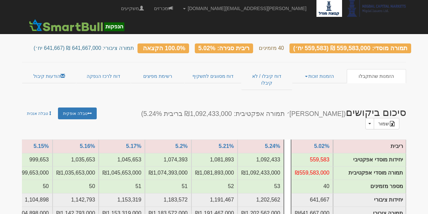
scroll to position [0, 0]
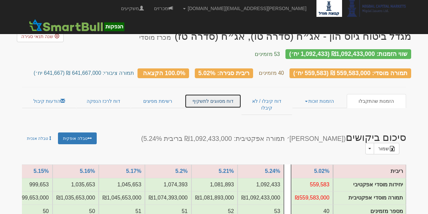
click at [218, 97] on link "דוח מסווגים לתשקיף" at bounding box center [213, 101] width 56 height 14
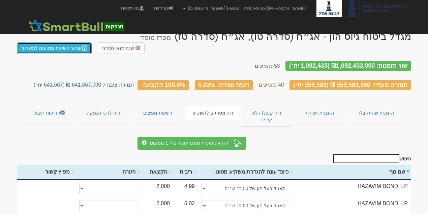
click at [82, 45] on img at bounding box center [84, 47] width 5 height 5
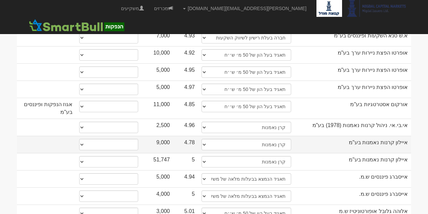
scroll to position [224, 0]
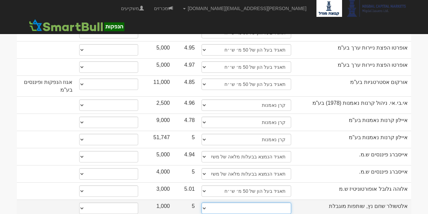
click at [247, 203] on select "תאגיד מסווג חתם / מפיץ חברת ביטוח תאגיד בעל הון של 50 מ׳ ש׳׳ח קופת גמל / קרן פנ…" at bounding box center [247, 208] width 90 height 11
select select "תאגיד בעל הון של 50 מ׳ ש׳׳ח"
click at [202, 203] on select "תאגיד מסווג חתם / מפיץ חברת ביטוח תאגיד בעל הון של 50 מ׳ ש׳׳ח קופת גמל / קרן פנ…" at bounding box center [247, 208] width 90 height 11
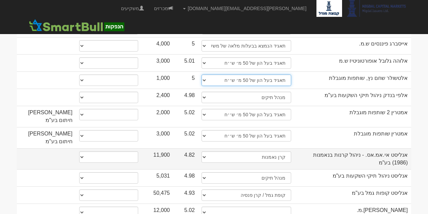
scroll to position [359, 0]
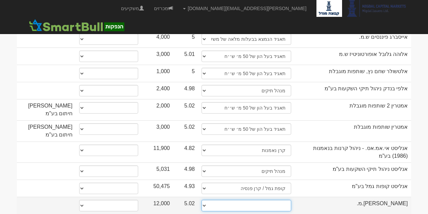
click at [234, 200] on select "תאגיד מסווג חתם / מפיץ חברת ביטוח תאגיד בעל הון של 50 מ׳ ש׳׳ח קופת גמל / קרן פנ…" at bounding box center [247, 205] width 90 height 11
select select "תאגיד בעל הון של 50 מ׳ ש׳׳ח"
click at [202, 200] on select "תאגיד מסווג חתם / מפיץ חברת ביטוח תאגיד בעל הון של 50 מ׳ ש׳׳ח קופת גמל / קרן פנ…" at bounding box center [247, 205] width 90 height 11
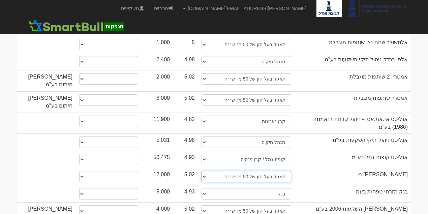
scroll to position [427, 0]
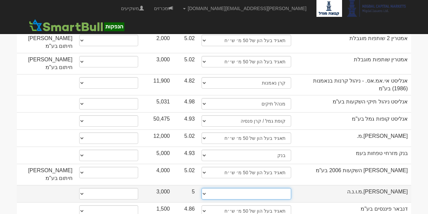
click at [226, 188] on select "תאגיד מסווג חתם / מפיץ חברת ביטוח תאגיד בעל הון של 50 מ׳ ש׳׳ח קופת גמל / קרן פנ…" at bounding box center [247, 193] width 90 height 11
select select "תאגיד בעל הון של 50 מ׳ ש׳׳ח"
click at [202, 188] on select "תאגיד מסווג חתם / מפיץ חברת ביטוח תאגיד בעל הון של 50 מ׳ ש׳׳ח קופת גמל / קרן פנ…" at bounding box center [247, 193] width 90 height 11
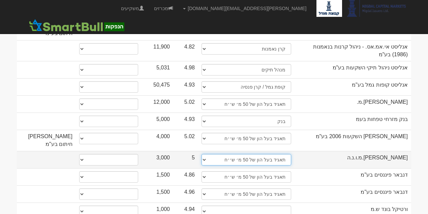
scroll to position [472, 0]
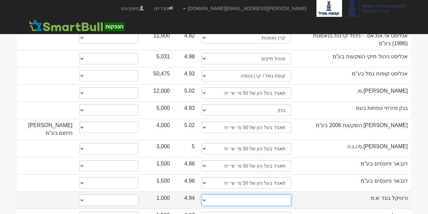
click at [216, 194] on select "תאגיד מסווג חתם / מפיץ חברת ביטוח תאגיד בעל הון של 50 מ׳ ש׳׳ח קופת גמל / קרן פנ…" at bounding box center [247, 199] width 90 height 11
select select "תאגיד בעל הון של 50 מ׳ ש׳׳ח"
click at [202, 194] on select "תאגיד מסווג חתם / מפיץ חברת ביטוח תאגיד בעל הון של 50 מ׳ ש׳׳ח קופת גמל / קרן פנ…" at bounding box center [247, 199] width 90 height 11
select select "תאגיד בעל הון של 50 מ׳ ש׳׳ח"
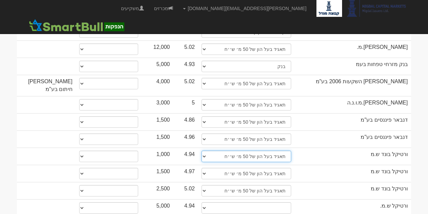
scroll to position [517, 0]
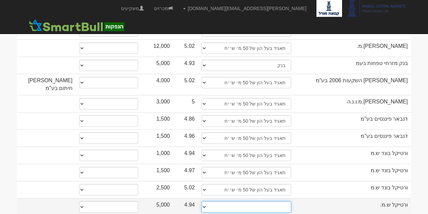
click at [238, 201] on select "תאגיד מסווג חתם / מפיץ חברת ביטוח תאגיד בעל הון של 50 מ׳ ש׳׳ח קופת גמל / קרן פנ…" at bounding box center [247, 206] width 90 height 11
select select "תאגיד בעל הון של 50 מ׳ ש׳׳ח"
click at [202, 201] on select "תאגיד מסווג חתם / מפיץ חברת ביטוח תאגיד בעל הון של 50 מ׳ ש׳׳ח קופת גמל / קרן פנ…" at bounding box center [247, 206] width 90 height 11
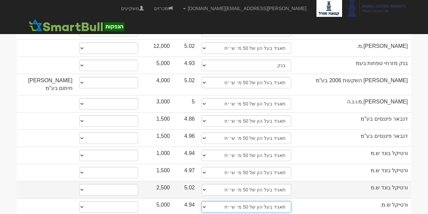
select select "תאגיד בעל הון של 50 מ׳ ש׳׳ח"
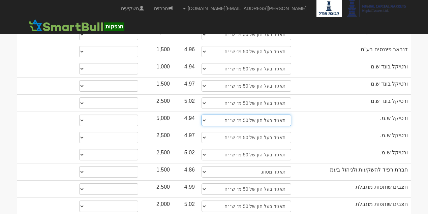
scroll to position [609, 0]
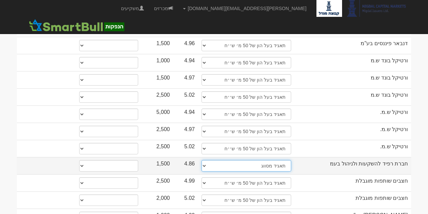
click at [238, 160] on select "תאגיד מסווג חתם / מפיץ חברת ביטוח תאגיד בעל הון של 50 מ׳ ש׳׳ח קופת גמל / קרן פנ…" at bounding box center [247, 165] width 90 height 11
select select "תאגיד בעל הון של 50 מ׳ ש׳׳ח"
click at [202, 160] on select "תאגיד מסווג חתם / מפיץ חברת ביטוח תאגיד בעל הון של 50 מ׳ ש׳׳ח קופת גמל / קרן פנ…" at bounding box center [247, 165] width 90 height 11
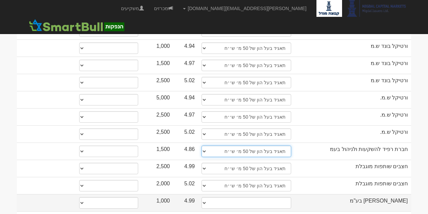
scroll to position [632, 0]
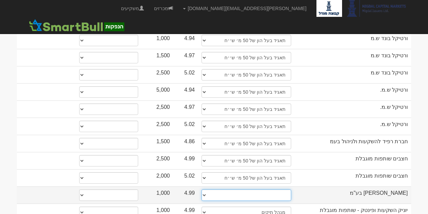
click at [276, 189] on select "תאגיד מסווג חתם / מפיץ חברת ביטוח תאגיד בעל הון של 50 מ׳ ש׳׳ח קופת גמל / קרן פנ…" at bounding box center [247, 194] width 90 height 11
select select "תאגיד בעל הון של 50 מ׳ ש׳׳ח"
click at [202, 189] on select "תאגיד מסווג חתם / מפיץ חברת ביטוח תאגיד בעל הון של 50 מ׳ ש׳׳ח קופת גמל / קרן פנ…" at bounding box center [247, 194] width 90 height 11
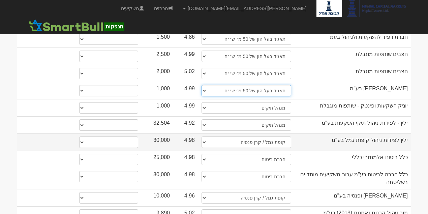
scroll to position [766, 0]
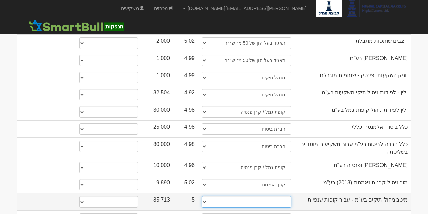
click at [267, 196] on select "תאגיד מסווג חתם / מפיץ חברת ביטוח תאגיד בעל הון של 50 מ׳ ש׳׳ח קופת גמל / קרן פנ…" at bounding box center [247, 201] width 90 height 11
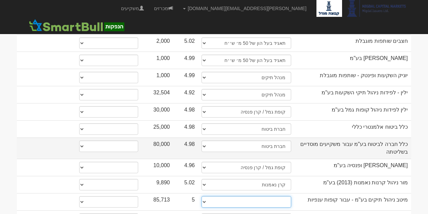
select select "מנהל תיקים"
click at [202, 196] on select "תאגיד מסווג חתם / מפיץ חברת ביטוח תאגיד בעל הון של 50 מ׳ ש׳׳ח קופת גמל / קרן פנ…" at bounding box center [247, 201] width 90 height 11
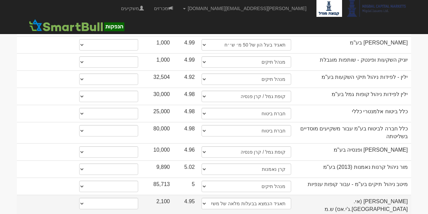
scroll to position [789, 0]
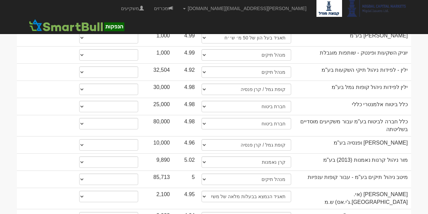
select select "תאגיד בעל הון של 50 מ׳ ש׳׳ח"
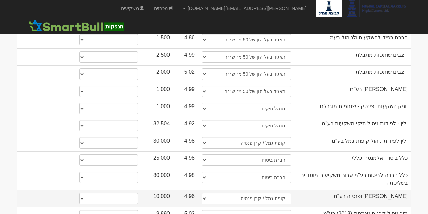
scroll to position [741, 0]
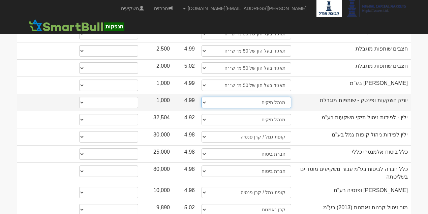
click at [271, 97] on select "תאגיד מסווג חתם / מפיץ חברת ביטוח תאגיד בעל הון של 50 מ׳ ש׳׳ח קופת גמל / קרן פנ…" at bounding box center [247, 102] width 90 height 11
select select "תאגיד בעל הון של 50 מ׳ ש׳׳ח"
click at [202, 97] on select "תאגיד מסווג חתם / מפיץ חברת ביטוח תאגיד בעל הון של 50 מ׳ ש׳׳ח קופת גמל / קרן פנ…" at bounding box center [247, 102] width 90 height 11
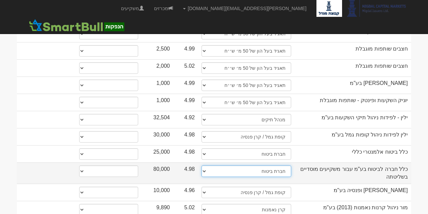
click at [219, 165] on select "תאגיד מסווג חתם / מפיץ חברת ביטוח תאגיד בעל הון של 50 מ׳ ש׳׳ח קופת גמל / קרן פנ…" at bounding box center [247, 170] width 90 height 11
select select "קופת גמל / קרן פנסיה"
click at [202, 165] on select "תאגיד מסווג חתם / מפיץ חברת ביטוח תאגיד בעל הון של 50 מ׳ ש׳׳ח קופת גמל / קרן פנ…" at bounding box center [247, 170] width 90 height 11
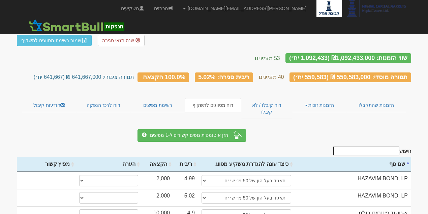
scroll to position [0, 0]
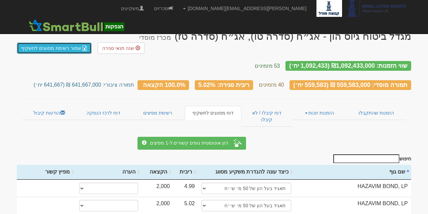
click at [69, 42] on link "שמור רשימת מסווגים לתשקיף" at bounding box center [54, 47] width 75 height 11
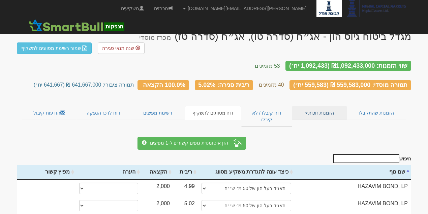
click at [335, 106] on link "הזמנות זוכות" at bounding box center [319, 113] width 54 height 14
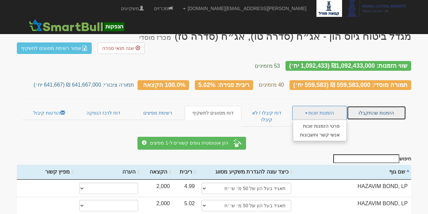
click at [376, 106] on link "הזמנות שהתקבלו" at bounding box center [376, 113] width 59 height 14
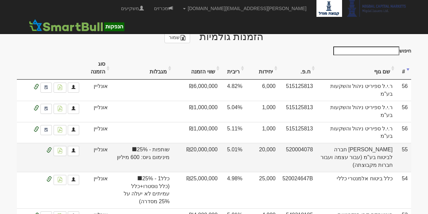
scroll to position [314, 0]
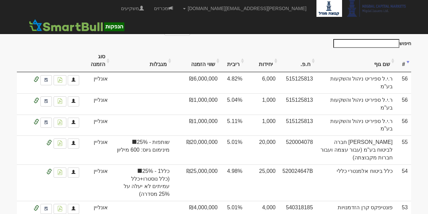
click at [155, 50] on th "מגבלות" at bounding box center [142, 61] width 62 height 23
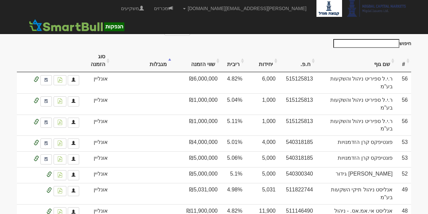
click at [163, 50] on th "מגבלות" at bounding box center [142, 61] width 62 height 23
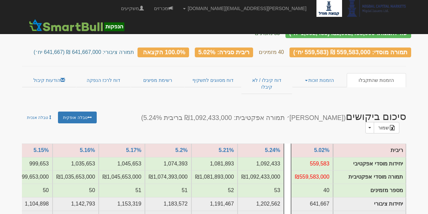
scroll to position [0, 0]
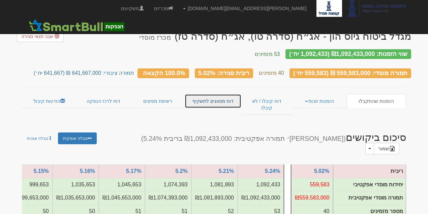
click at [206, 96] on link "דוח מסווגים לתשקיף" at bounding box center [213, 101] width 56 height 14
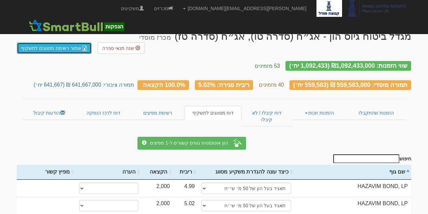
click at [77, 42] on link "שמור רשימת מסווגים לתשקיף" at bounding box center [54, 47] width 75 height 11
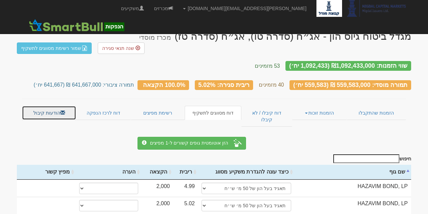
click at [60, 110] on span at bounding box center [62, 112] width 5 height 5
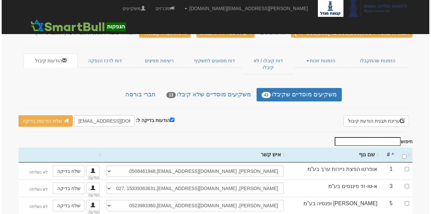
scroll to position [45, 0]
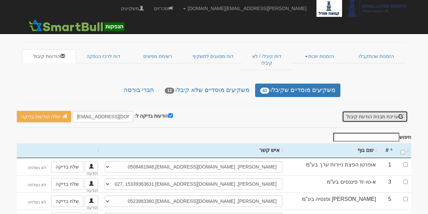
click at [368, 111] on button "עריכת תבנית הודעת קיבול" at bounding box center [375, 116] width 66 height 11
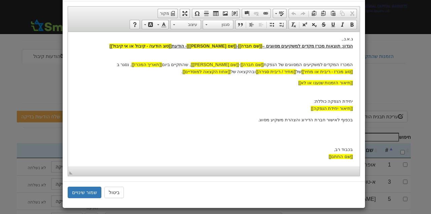
scroll to position [31, 0]
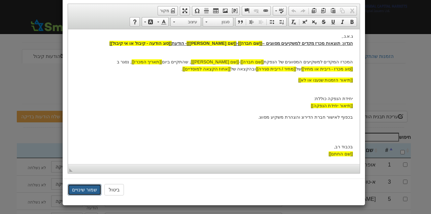
click at [88, 190] on button "שמור שינויים" at bounding box center [85, 189] width 34 height 11
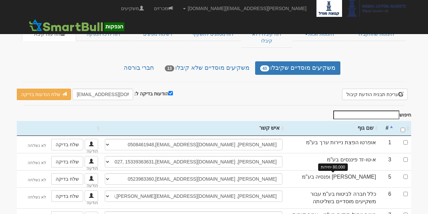
scroll to position [67, 0]
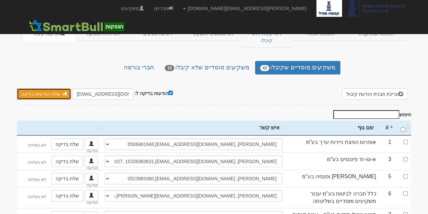
click at [57, 88] on link "שלח הודעות בדיקה" at bounding box center [44, 93] width 54 height 11
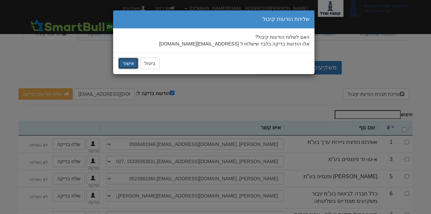
click at [128, 63] on button "אישור" at bounding box center [128, 63] width 20 height 11
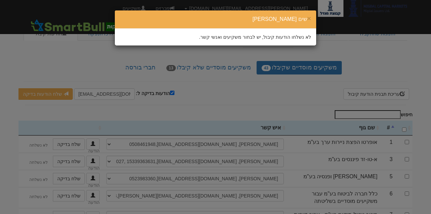
click at [266, 78] on div "× שים [PERSON_NAME] לא נשלחו הודעות קיבול, יש לבחור משקיעים ואנשי קשר." at bounding box center [215, 107] width 431 height 214
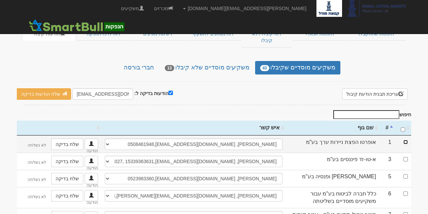
click at [407, 140] on input "checkbox" at bounding box center [405, 142] width 4 height 4
checkbox input "true"
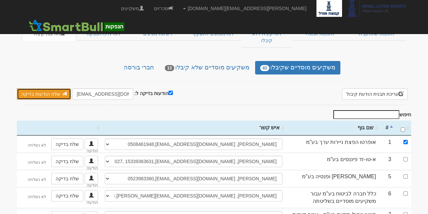
click at [29, 88] on link "שלח הודעות בדיקה" at bounding box center [44, 93] width 54 height 11
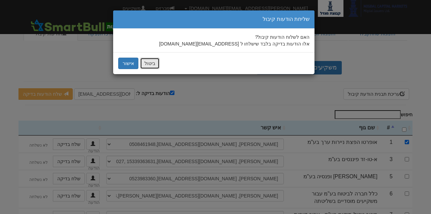
click at [150, 65] on button "ביטול" at bounding box center [150, 63] width 20 height 11
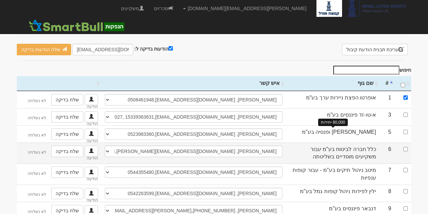
scroll to position [112, 0]
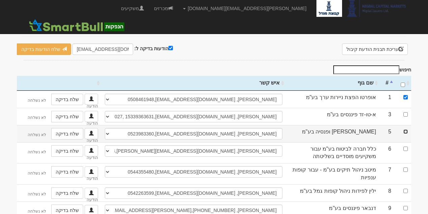
click at [406, 129] on input "checkbox" at bounding box center [405, 131] width 4 height 4
checkbox input "true"
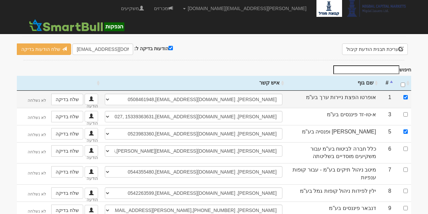
click at [405, 91] on td at bounding box center [403, 99] width 17 height 17
click at [406, 95] on input "checkbox" at bounding box center [405, 97] width 4 height 4
checkbox input "false"
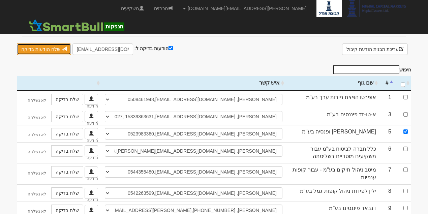
click at [63, 47] on span at bounding box center [64, 49] width 5 height 5
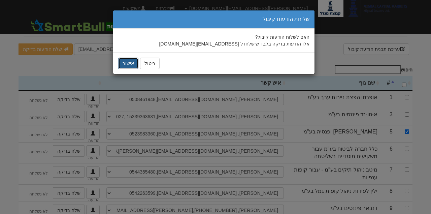
click at [134, 62] on button "אישור" at bounding box center [128, 63] width 20 height 11
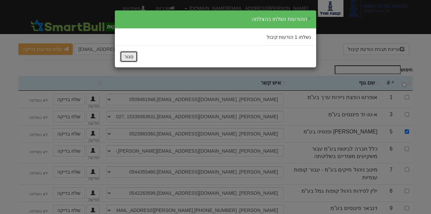
click at [131, 56] on button "סגור" at bounding box center [129, 56] width 18 height 11
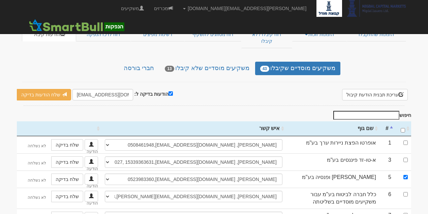
scroll to position [67, 0]
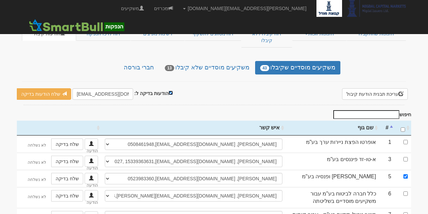
click at [168, 91] on input "הודעות בדיקה ל:" at bounding box center [170, 93] width 4 height 4
checkbox input "false"
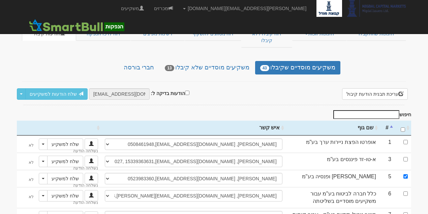
click at [405, 121] on th "\a : activate to sort column ascending" at bounding box center [403, 128] width 17 height 15
click at [403, 127] on input "\a : activate to sort column descending" at bounding box center [403, 129] width 4 height 4
checkbox input "true"
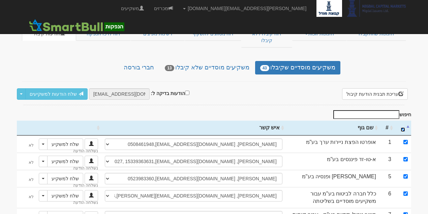
checkbox input "true"
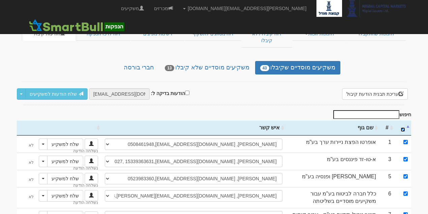
checkbox input "true"
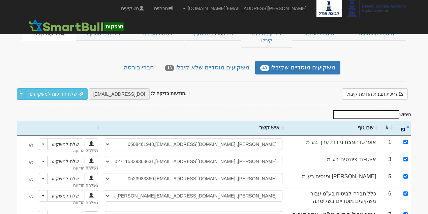
checkbox input "true"
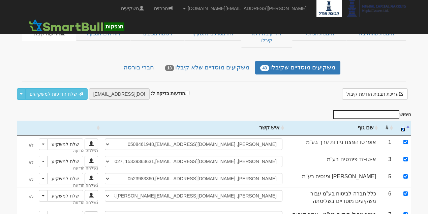
checkbox input "true"
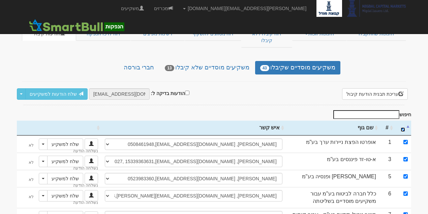
checkbox input "true"
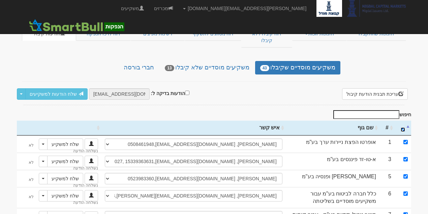
checkbox input "true"
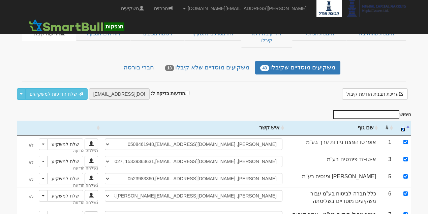
checkbox input "true"
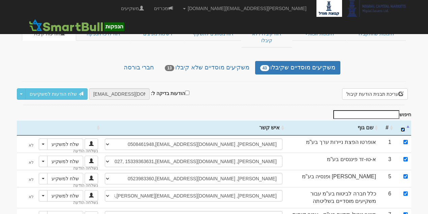
checkbox input "true"
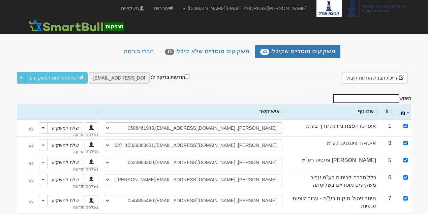
scroll to position [0, 0]
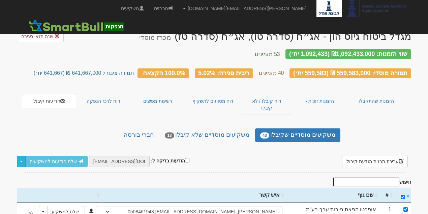
click at [17, 156] on button "button" at bounding box center [21, 161] width 9 height 11
click at [18, 156] on button "button" at bounding box center [21, 161] width 9 height 11
click at [36, 156] on link "שלח הודעות למשקיעים" at bounding box center [56, 161] width 62 height 11
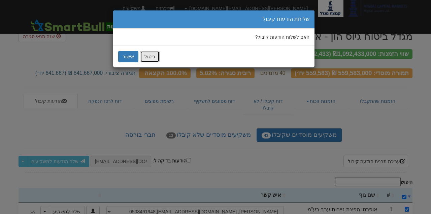
click at [147, 55] on button "ביטול" at bounding box center [150, 56] width 20 height 11
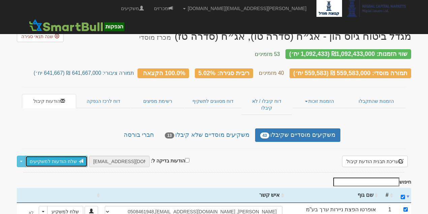
click at [73, 156] on link "שלח הודעות למשקיעים" at bounding box center [56, 161] width 62 height 11
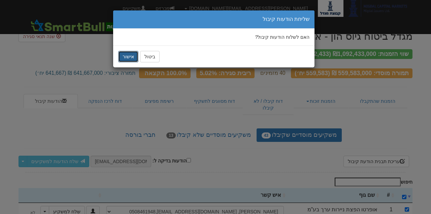
click at [130, 60] on button "אישור" at bounding box center [128, 56] width 20 height 11
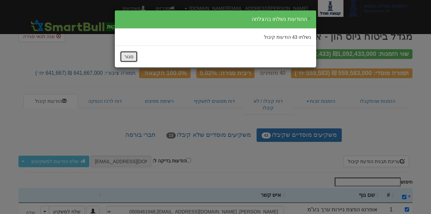
click at [132, 52] on button "סגור" at bounding box center [129, 56] width 18 height 11
